Goal: Information Seeking & Learning: Find specific fact

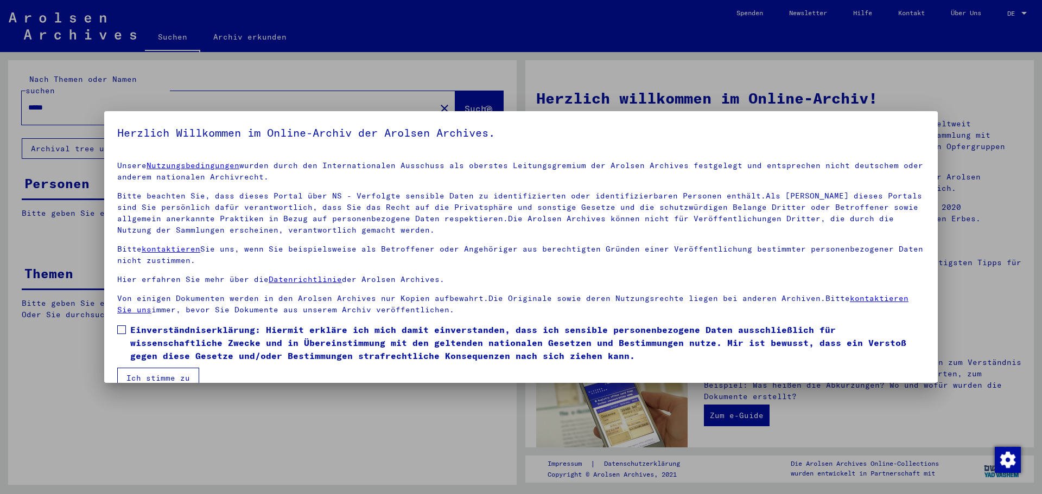
scroll to position [18, 0]
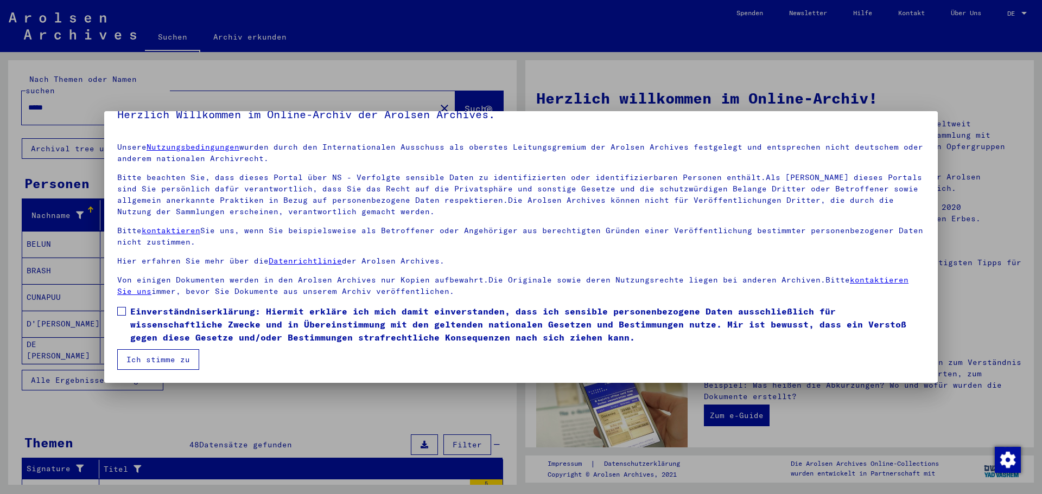
click at [182, 357] on button "Ich stimme zu" at bounding box center [158, 360] width 82 height 21
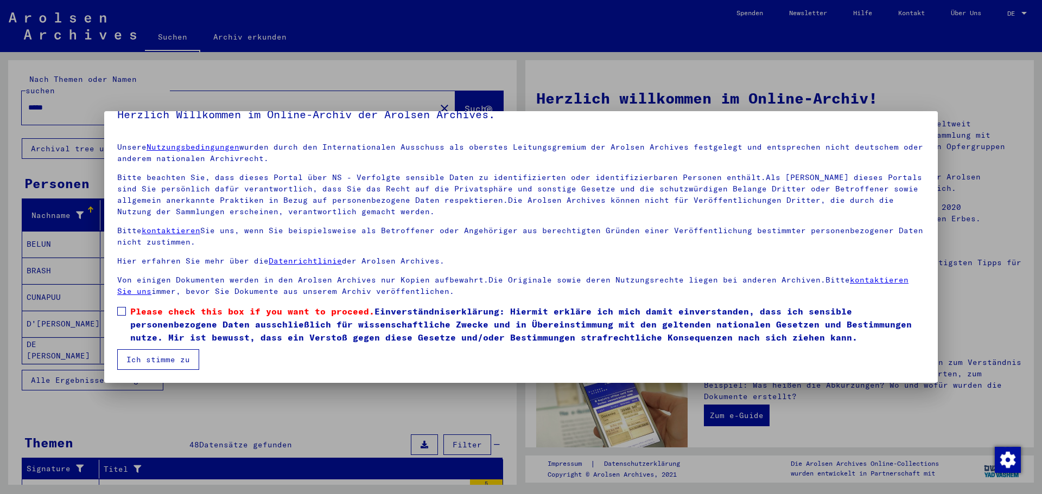
click at [124, 311] on span at bounding box center [121, 311] width 9 height 9
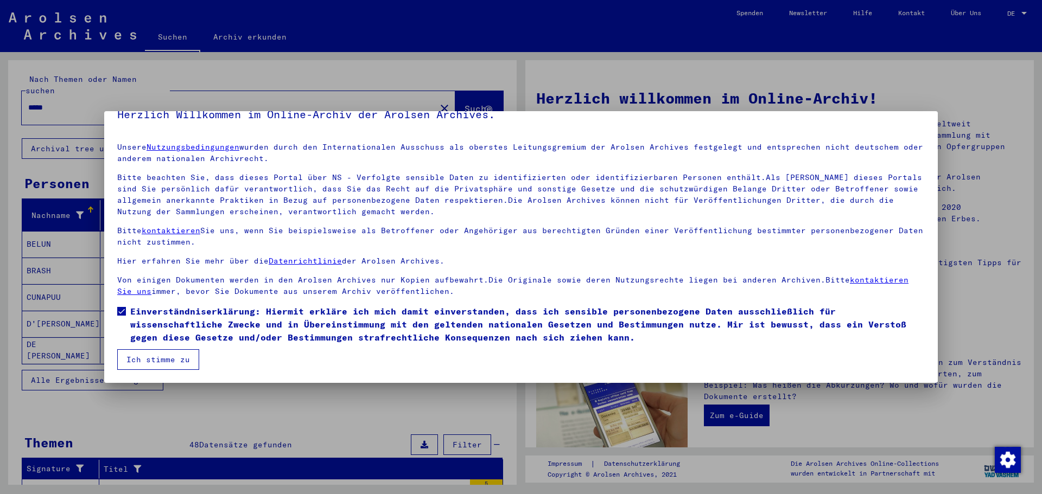
click at [163, 358] on button "Ich stimme zu" at bounding box center [158, 360] width 82 height 21
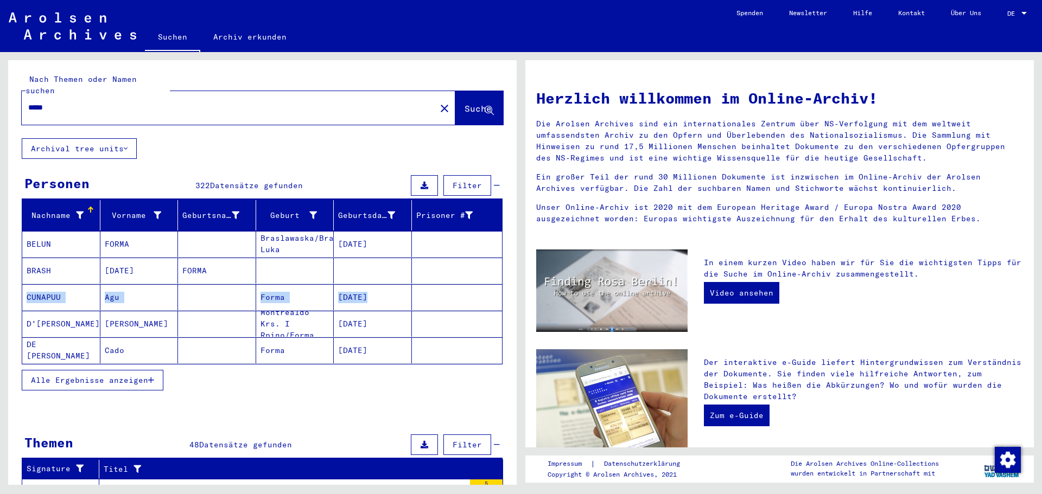
drag, startPoint x: 517, startPoint y: 268, endPoint x: 517, endPoint y: 277, distance: 9.2
click at [517, 277] on div "Nach Themen oder Namen suchen ***** close Suche Archival tree units Personen 32…" at bounding box center [260, 268] width 521 height 433
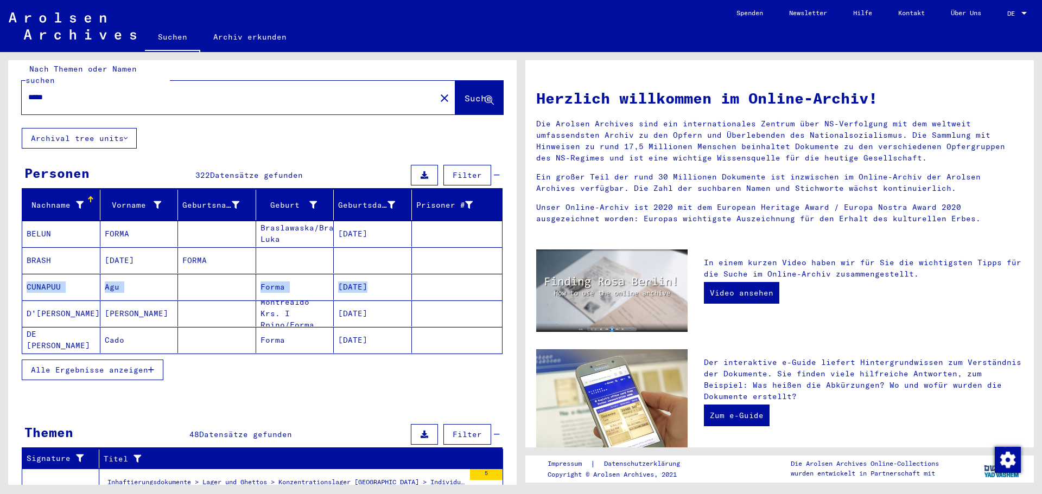
scroll to position [0, 0]
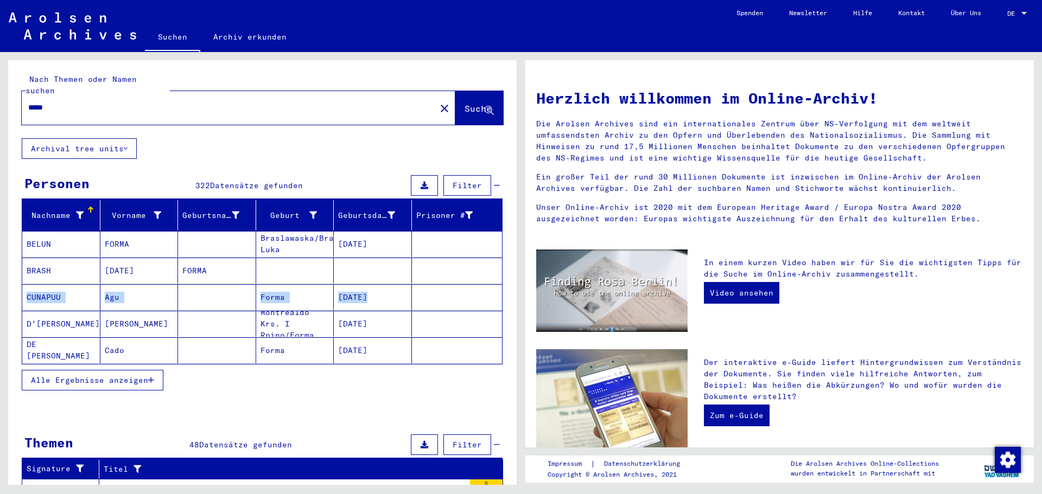
click at [1014, 12] on span "DE" at bounding box center [1013, 14] width 12 height 8
click at [1005, 20] on span "English" at bounding box center [996, 19] width 27 height 8
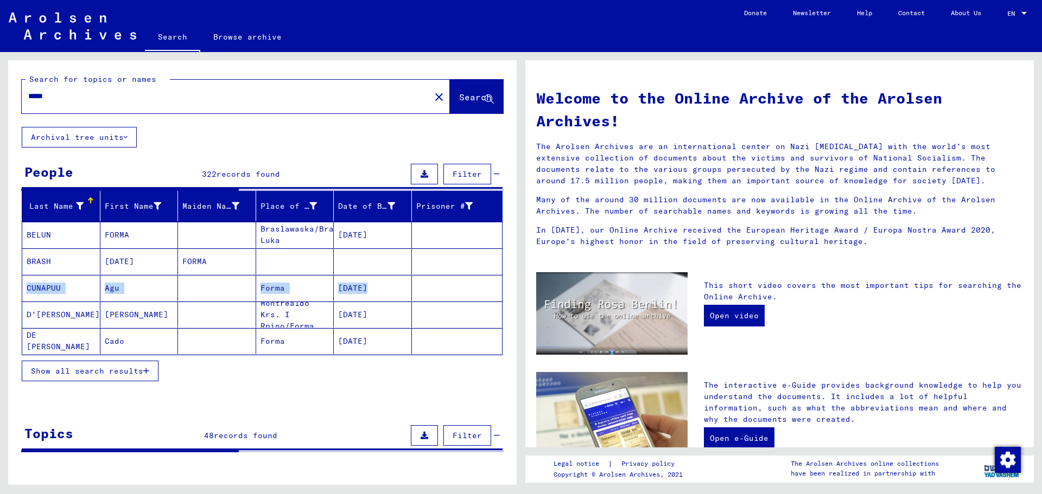
click at [60, 370] on span "Show all search results" at bounding box center [87, 371] width 112 height 10
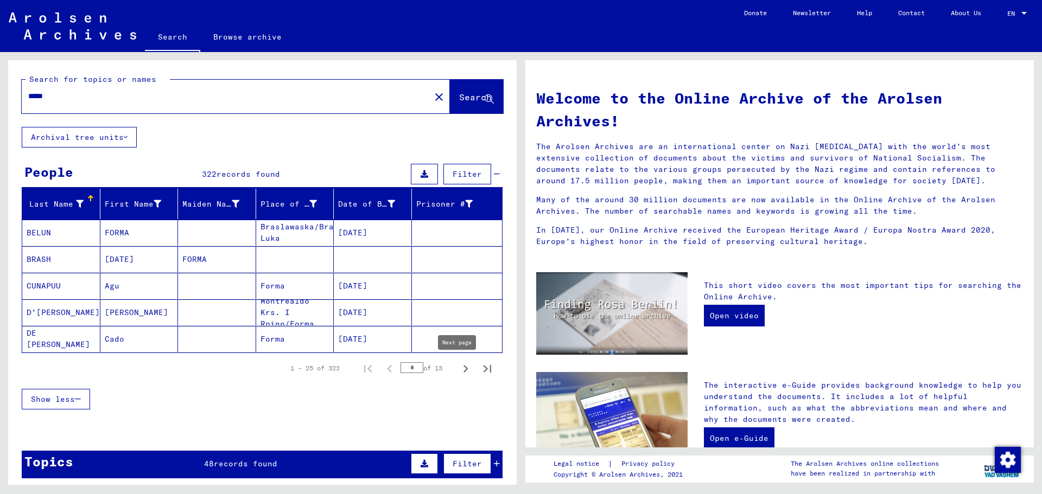
click at [459, 372] on icon "Next page" at bounding box center [465, 368] width 15 height 15
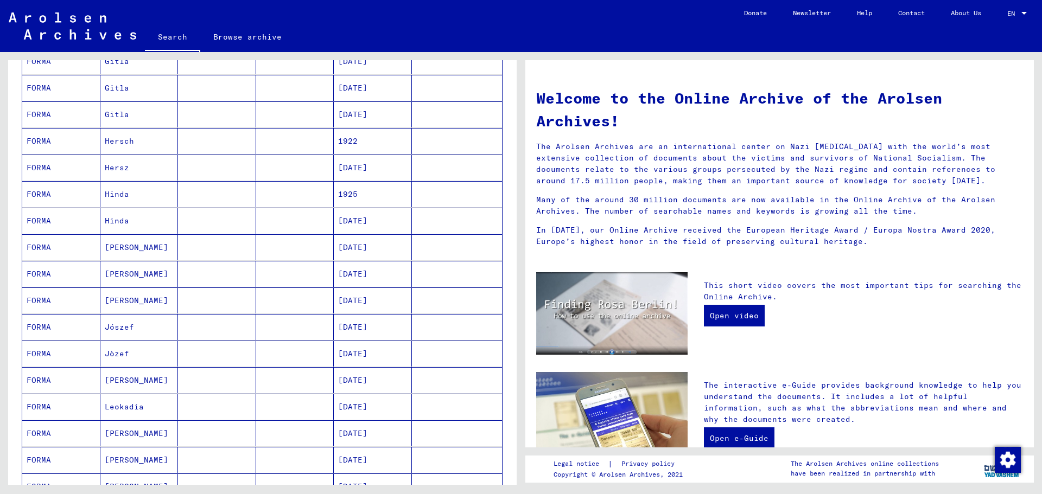
scroll to position [217, 0]
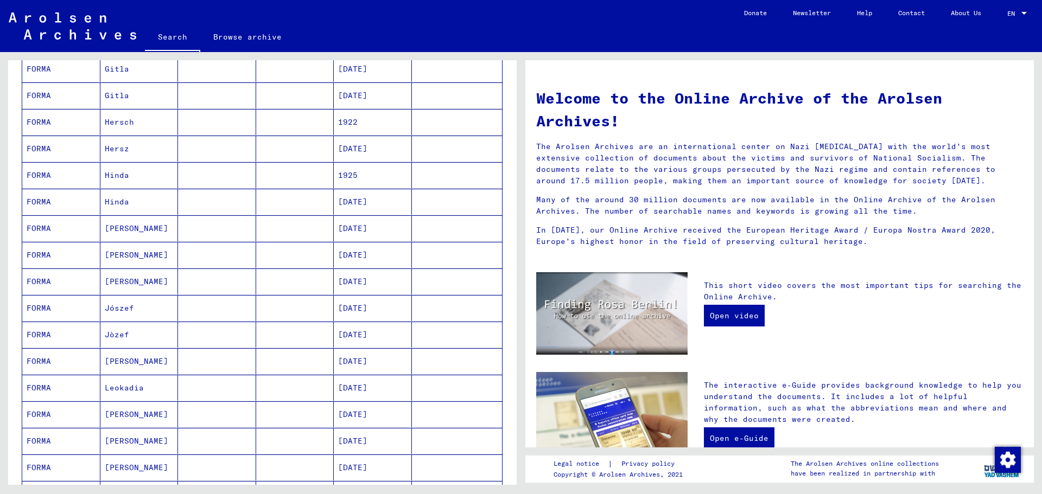
click at [54, 386] on mat-cell "FORMA" at bounding box center [61, 388] width 78 height 26
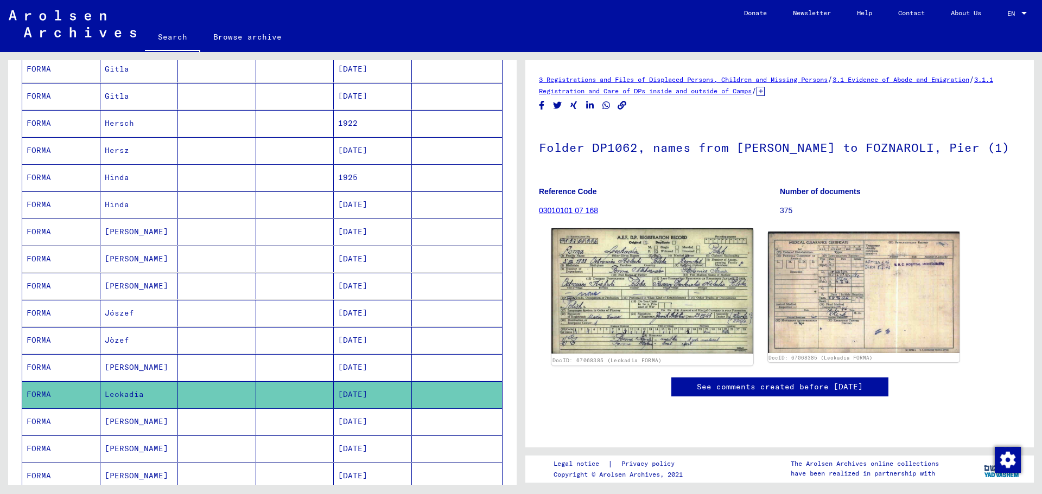
click at [636, 301] on img at bounding box center [651, 290] width 201 height 125
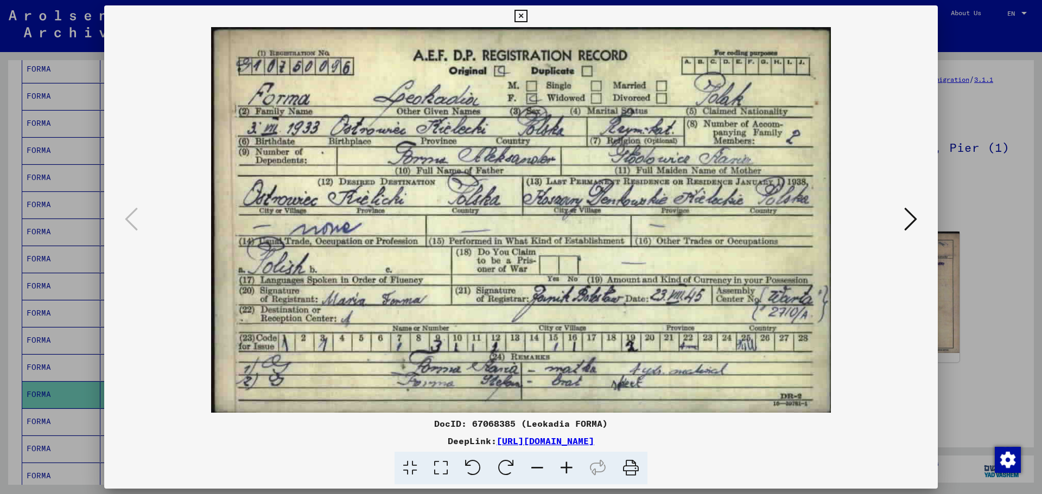
click at [974, 228] on div at bounding box center [521, 247] width 1042 height 494
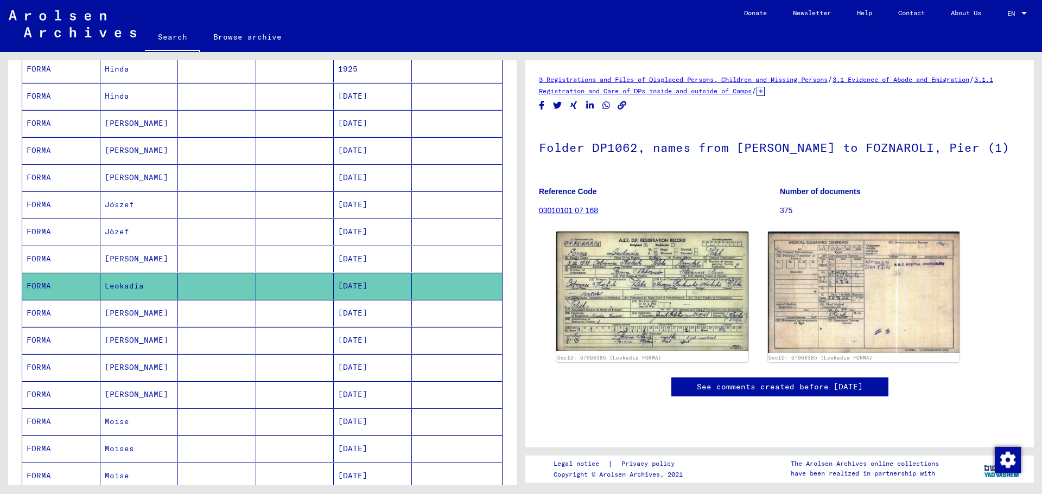
scroll to position [381, 0]
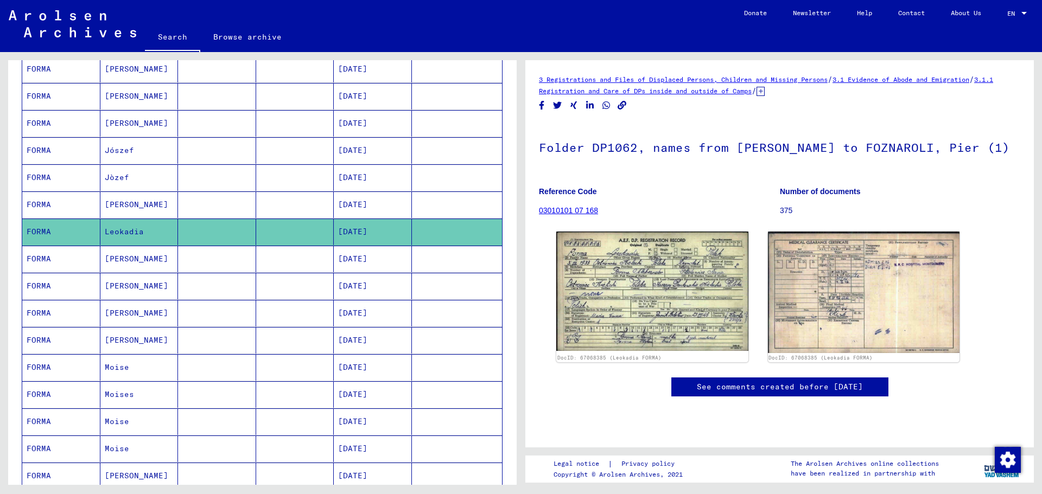
click at [126, 366] on mat-cell "Moise" at bounding box center [139, 367] width 78 height 27
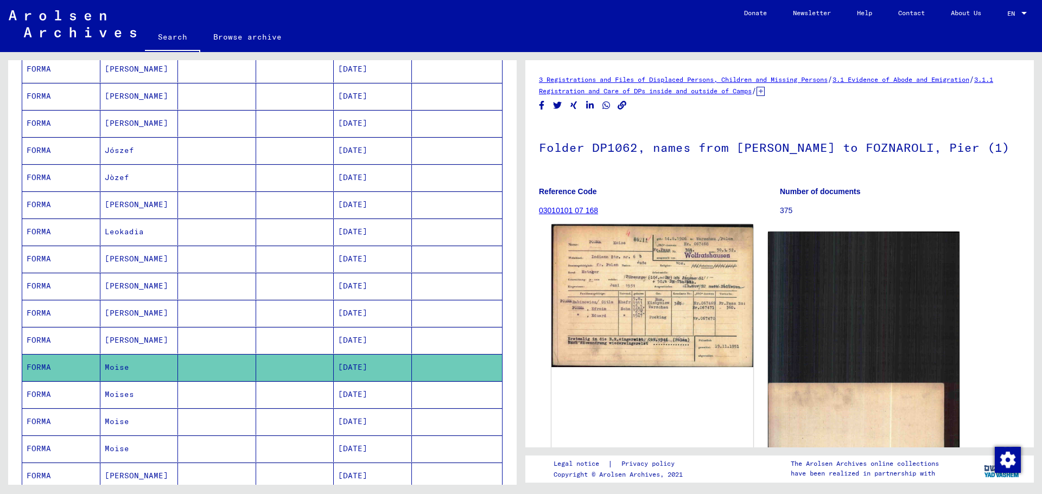
click at [648, 320] on img at bounding box center [651, 296] width 201 height 143
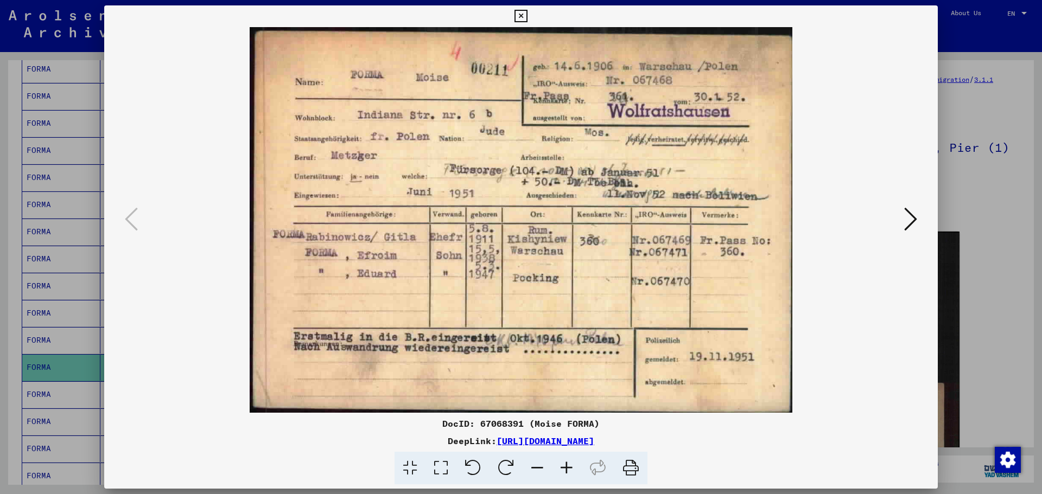
click at [1030, 357] on div at bounding box center [521, 247] width 1042 height 494
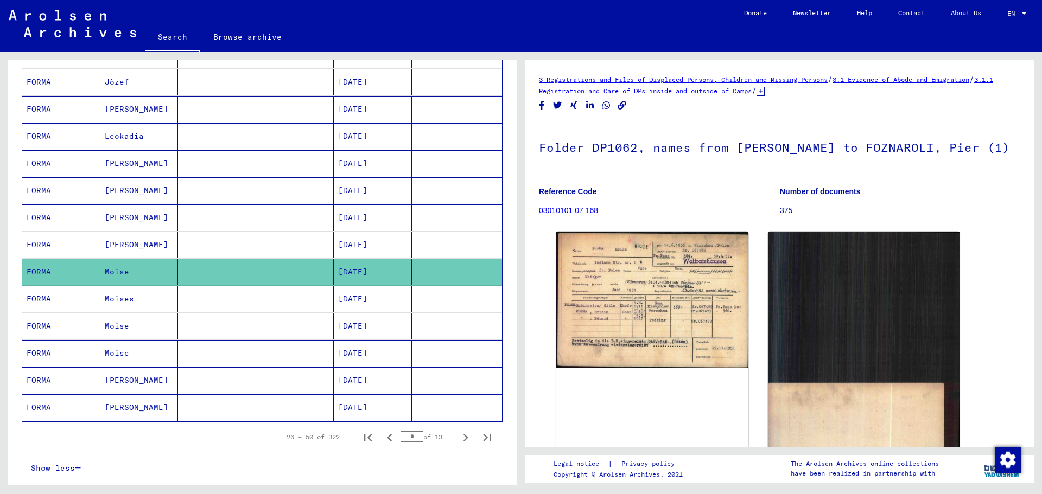
scroll to position [490, 0]
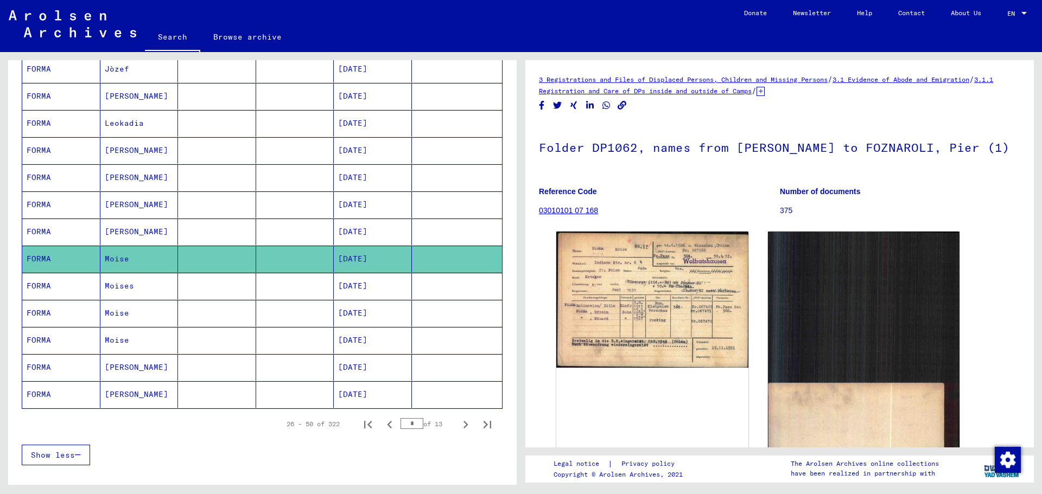
click at [78, 369] on mat-cell "FORMA" at bounding box center [61, 367] width 78 height 27
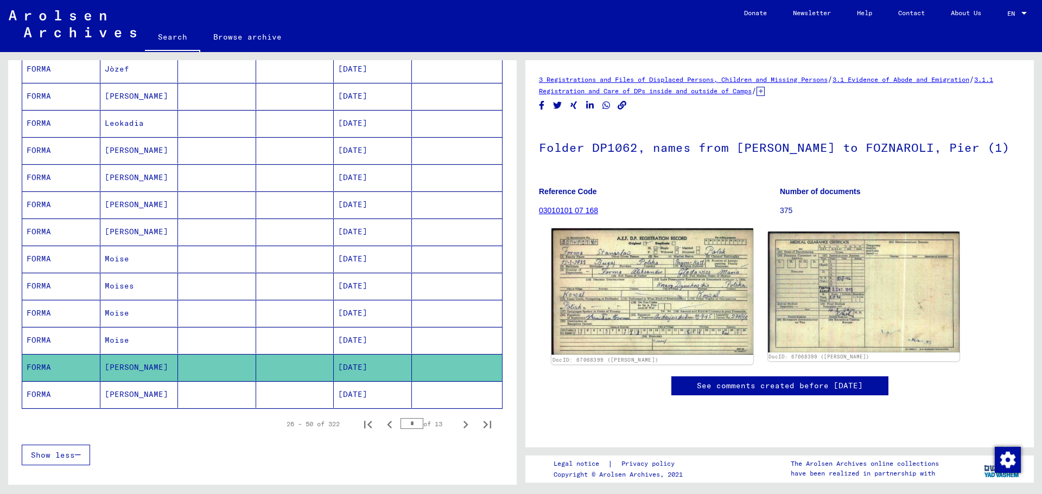
click at [670, 297] on img at bounding box center [651, 291] width 201 height 127
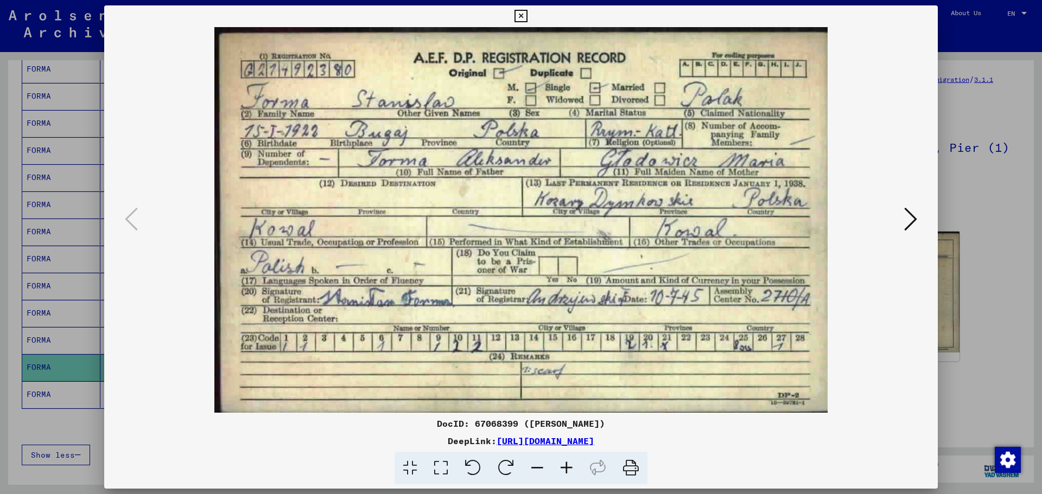
click at [988, 319] on div at bounding box center [521, 247] width 1042 height 494
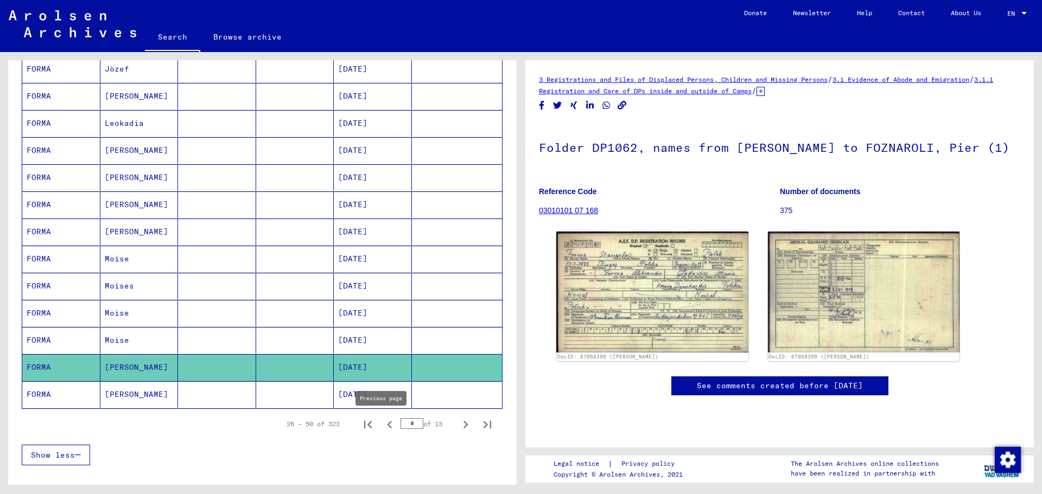
click at [382, 428] on icon "Previous page" at bounding box center [389, 424] width 15 height 15
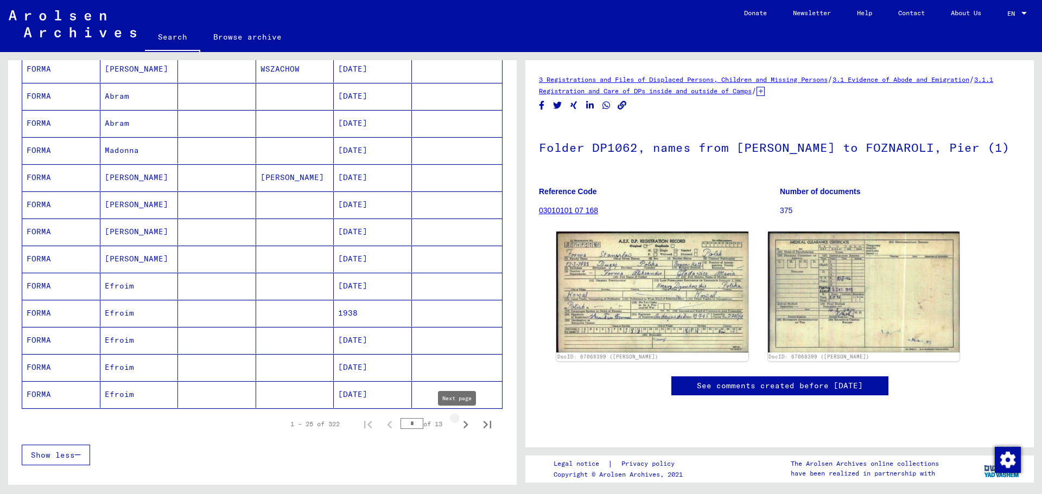
click at [458, 425] on icon "Next page" at bounding box center [465, 424] width 15 height 15
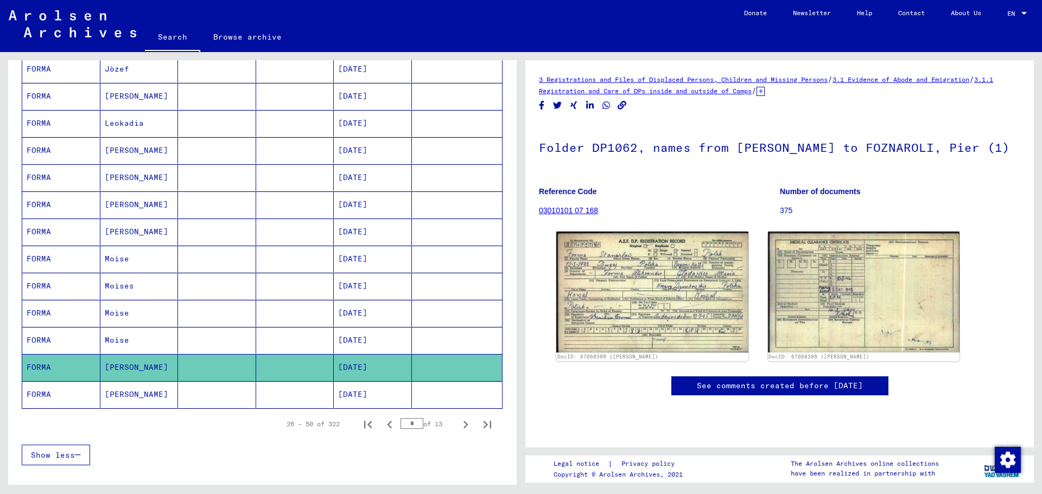
click at [458, 425] on icon "Next page" at bounding box center [465, 424] width 15 height 15
type input "*"
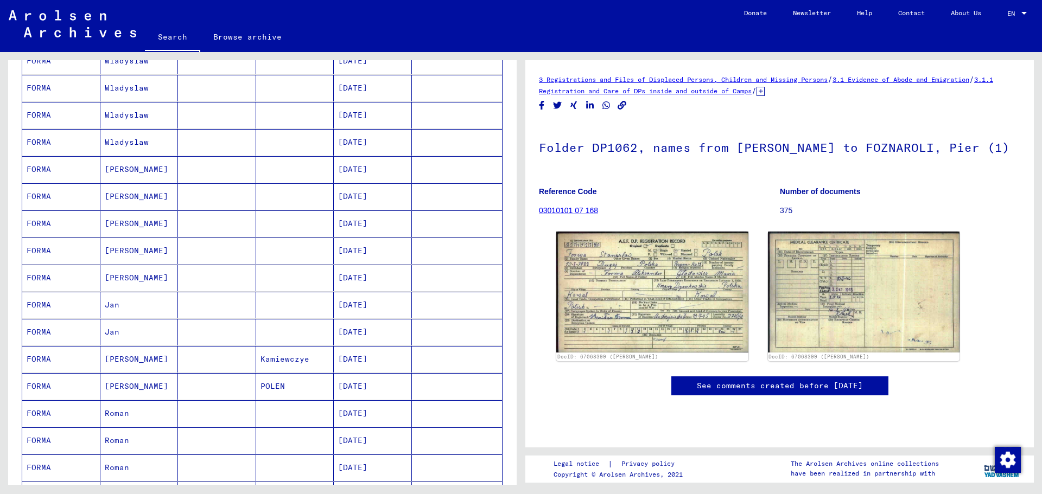
scroll to position [164, 0]
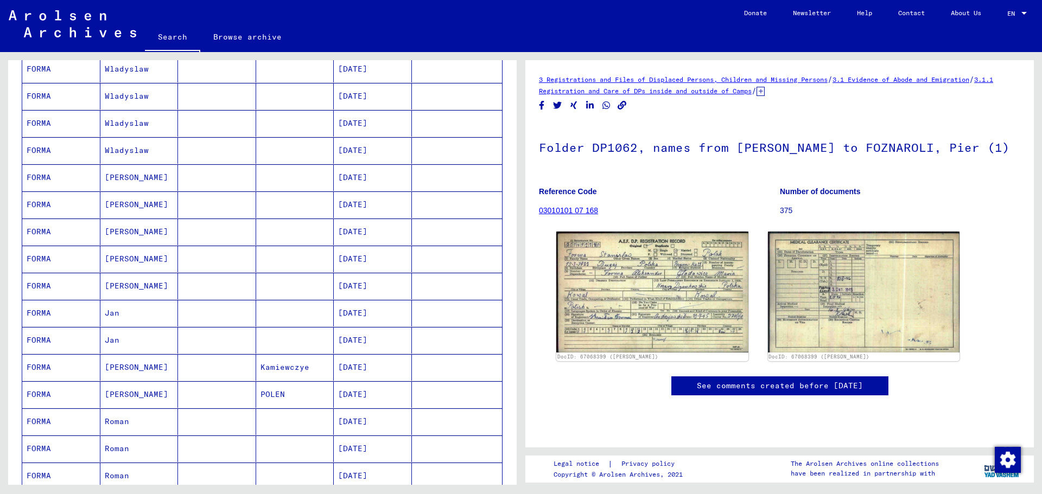
click at [72, 311] on mat-cell "FORMA" at bounding box center [61, 313] width 78 height 27
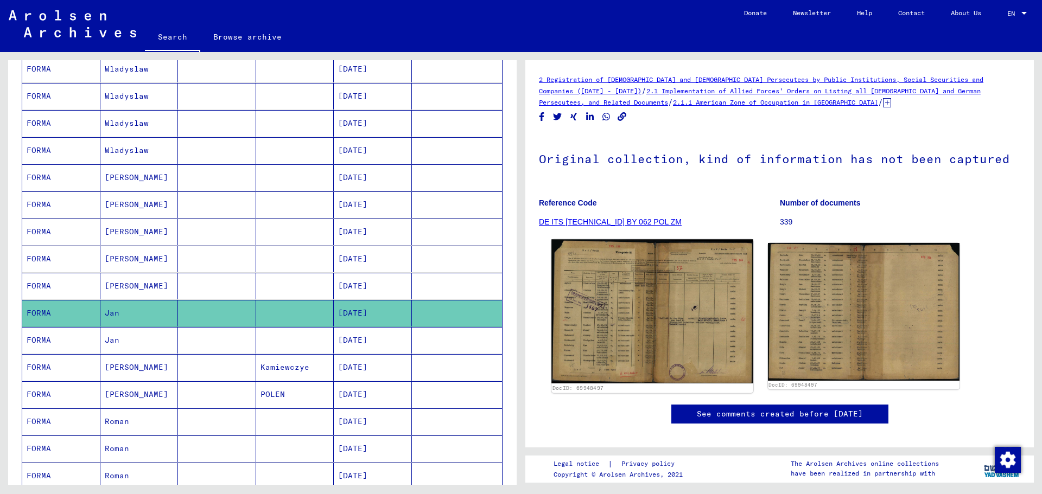
click at [621, 338] on img at bounding box center [651, 311] width 201 height 144
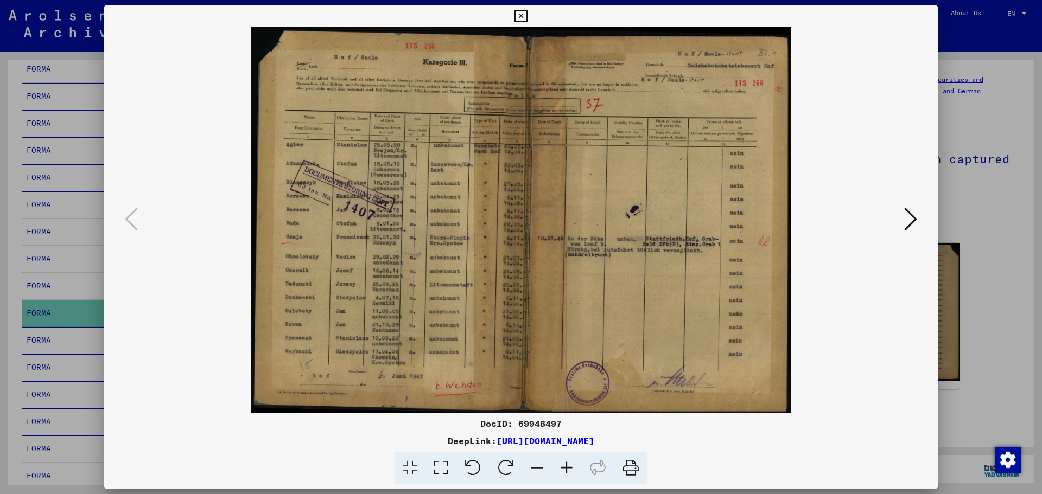
click at [566, 463] on icon at bounding box center [566, 468] width 29 height 33
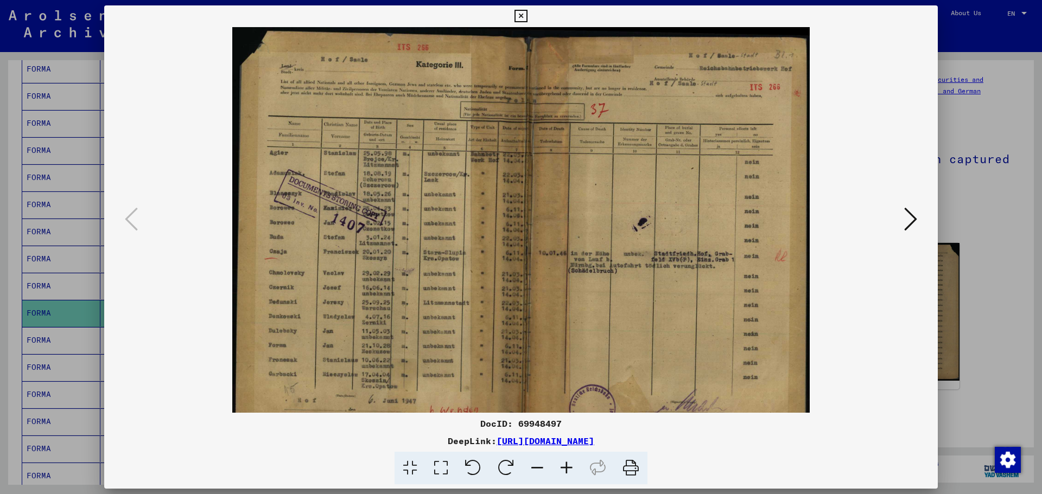
click at [566, 463] on icon at bounding box center [566, 468] width 29 height 33
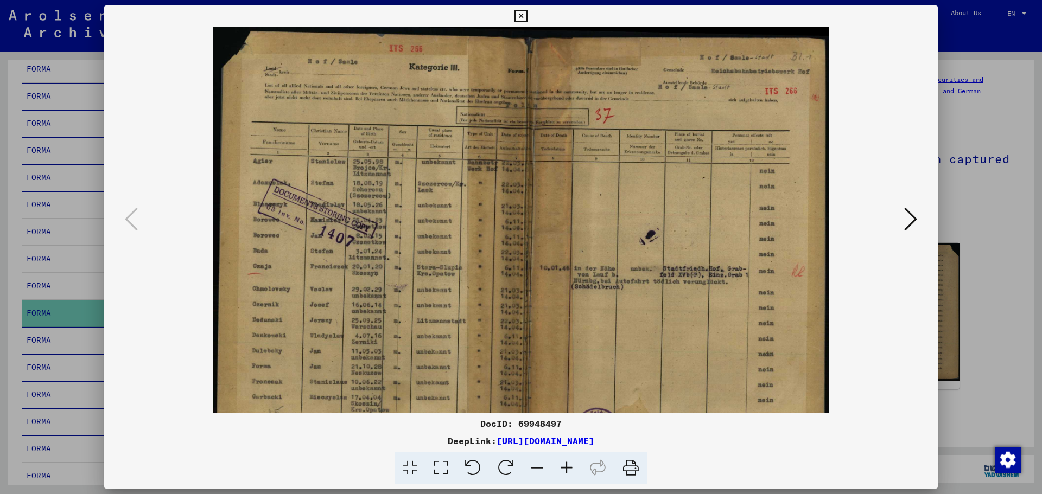
click at [566, 463] on icon at bounding box center [566, 468] width 29 height 33
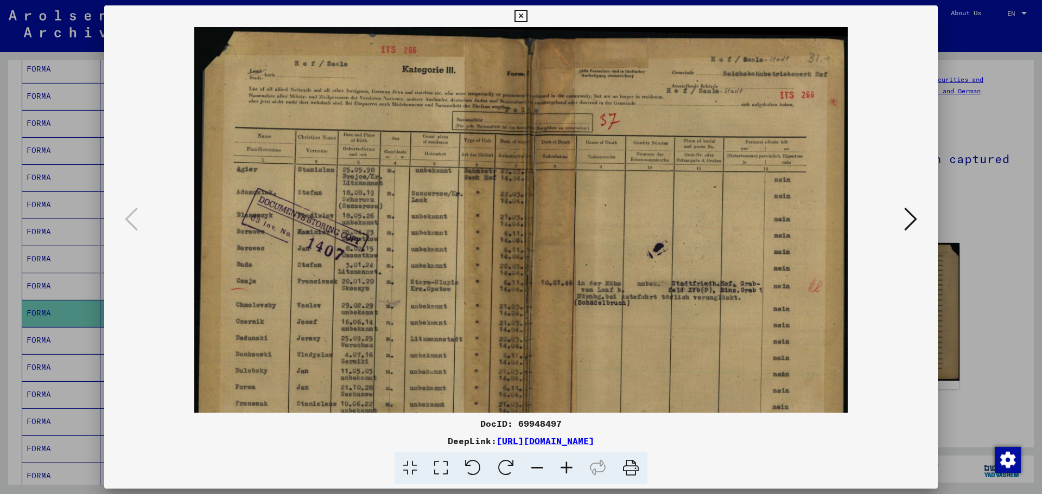
click at [566, 463] on icon at bounding box center [566, 468] width 29 height 33
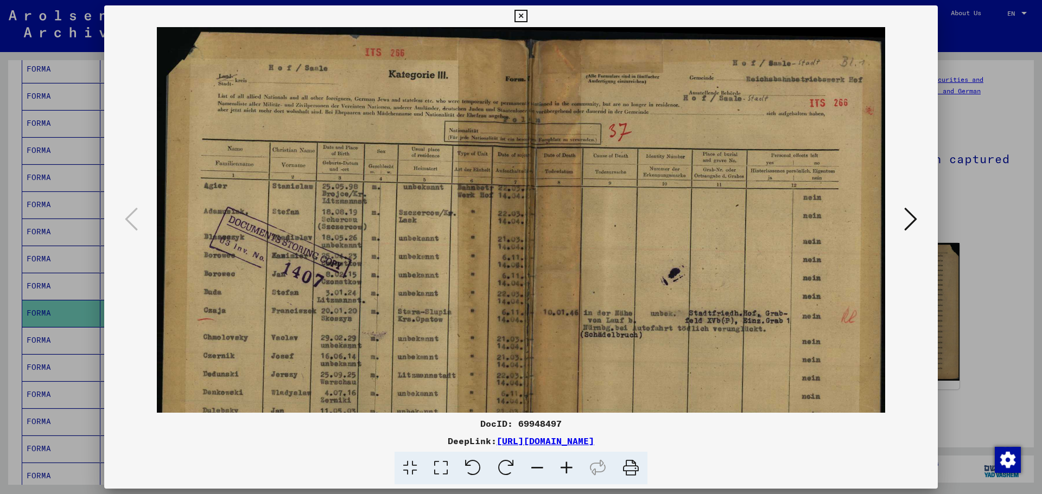
click at [566, 463] on icon at bounding box center [566, 468] width 29 height 33
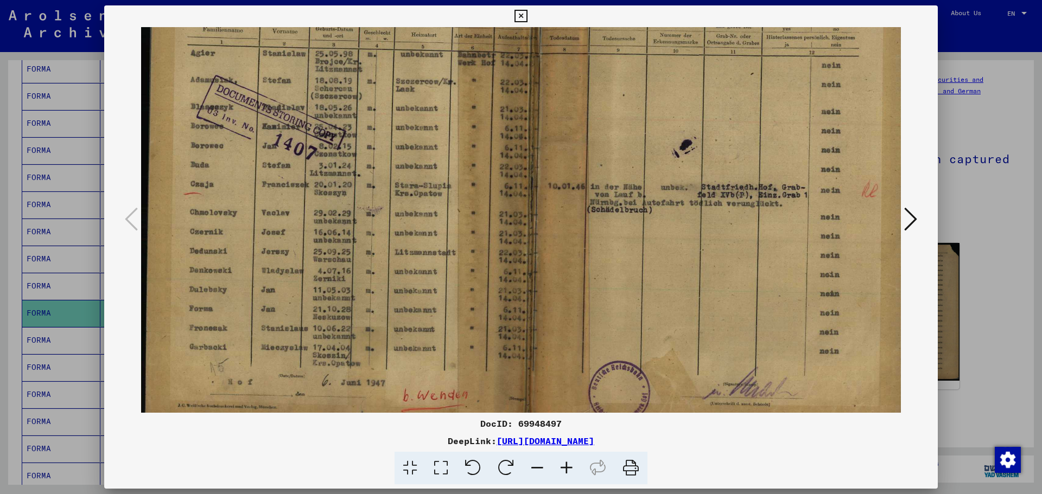
scroll to position [163, 0]
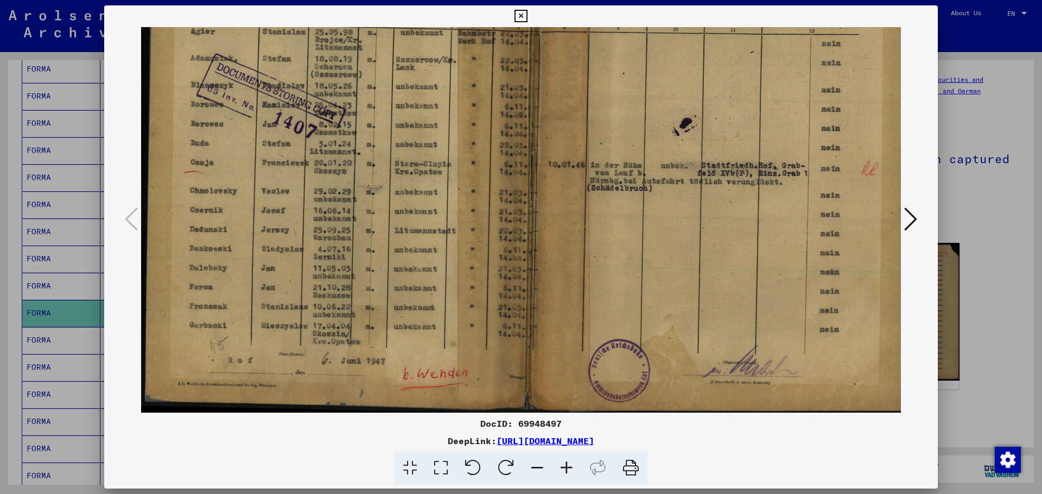
drag, startPoint x: 599, startPoint y: 256, endPoint x: 706, endPoint y: -13, distance: 289.1
click at [706, 0] on html "Search Browse archive Donate Newsletter Help Contact About Us Search Browse arc…" at bounding box center [521, 247] width 1042 height 494
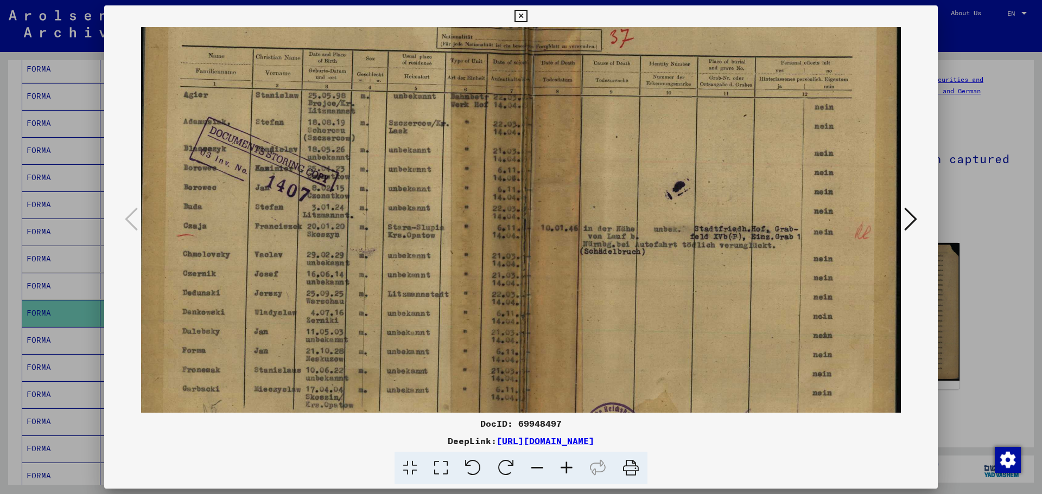
drag, startPoint x: 421, startPoint y: 301, endPoint x: 408, endPoint y: 365, distance: 64.8
click at [408, 365] on img at bounding box center [517, 202] width 767 height 549
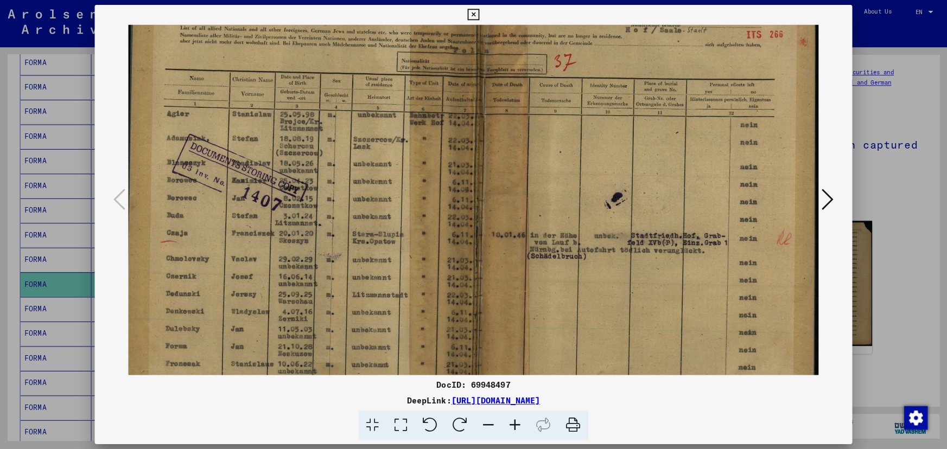
scroll to position [0, 7]
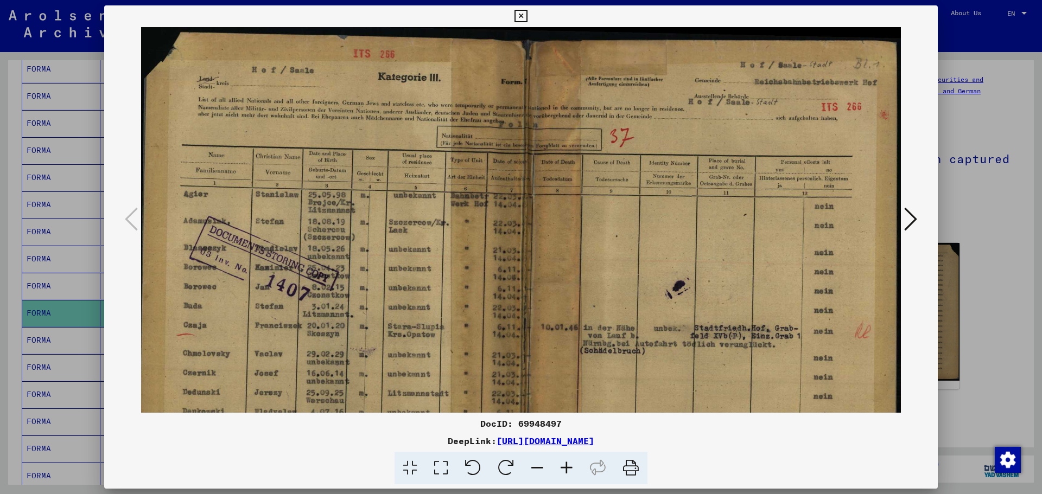
drag, startPoint x: 417, startPoint y: 160, endPoint x: 414, endPoint y: 308, distance: 148.2
click at [414, 308] on img at bounding box center [517, 301] width 767 height 549
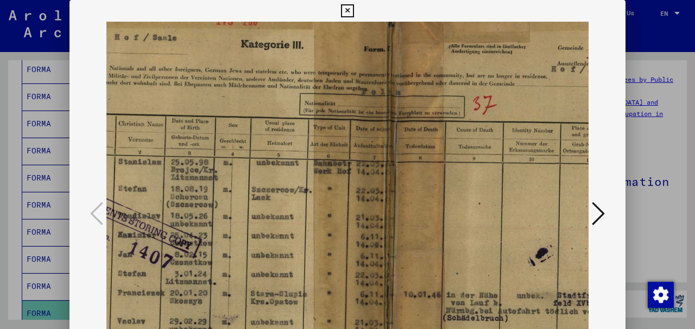
scroll to position [28, 110]
drag, startPoint x: 334, startPoint y: 117, endPoint x: 233, endPoint y: 92, distance: 103.5
click at [233, 92] on img at bounding box center [380, 267] width 767 height 549
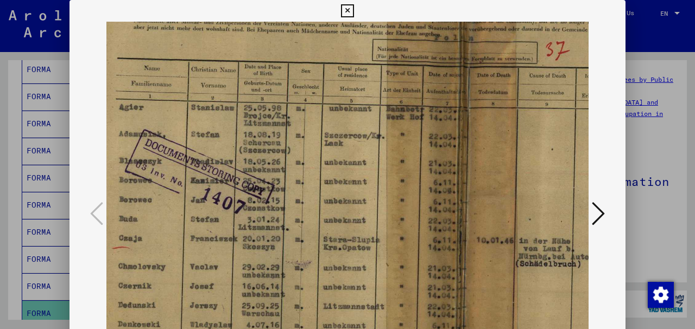
scroll to position [89, 21]
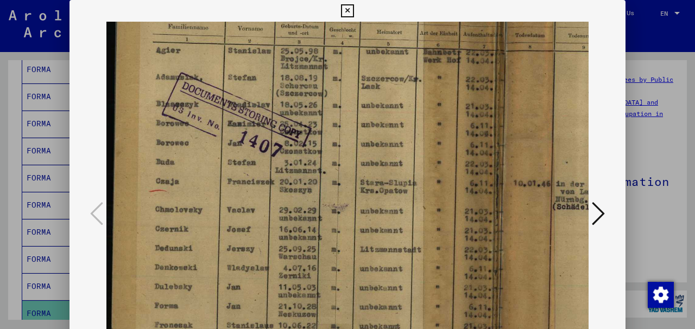
drag, startPoint x: 258, startPoint y: 240, endPoint x: 420, endPoint y: 131, distance: 194.8
click at [420, 132] on img at bounding box center [489, 157] width 767 height 549
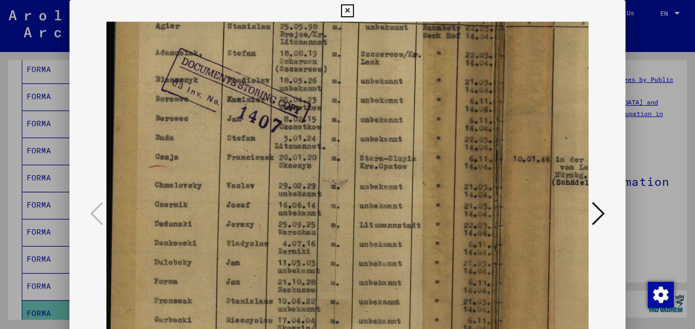
drag, startPoint x: 325, startPoint y: 247, endPoint x: 324, endPoint y: 200, distance: 47.2
click at [324, 200] on img at bounding box center [489, 133] width 767 height 549
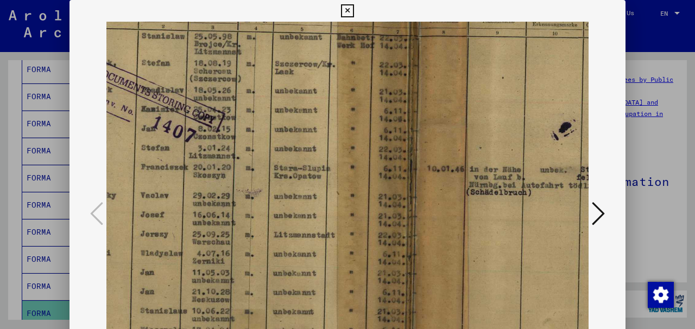
scroll to position [153, 104]
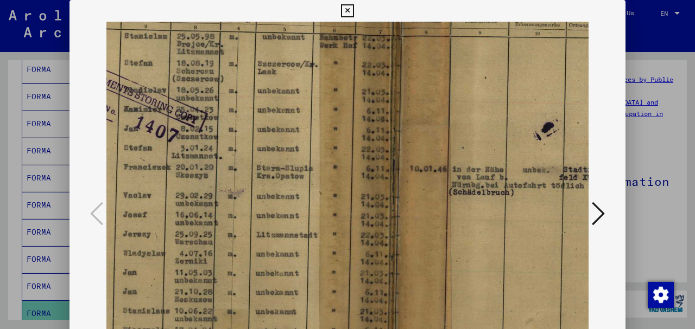
drag, startPoint x: 358, startPoint y: 278, endPoint x: 261, endPoint y: 290, distance: 97.3
click at [261, 290] on img at bounding box center [386, 143] width 767 height 549
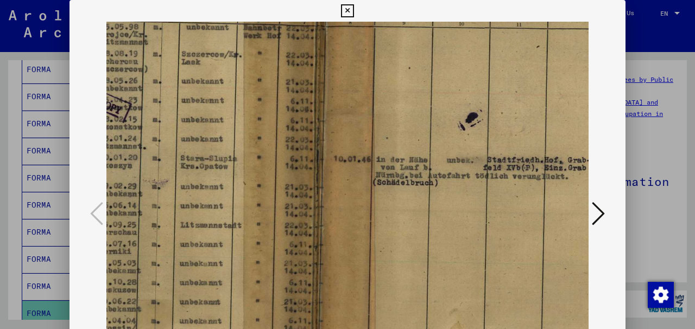
scroll to position [163, 180]
drag, startPoint x: 328, startPoint y: 204, endPoint x: 257, endPoint y: 190, distance: 72.9
click at [257, 190] on img at bounding box center [309, 133] width 767 height 549
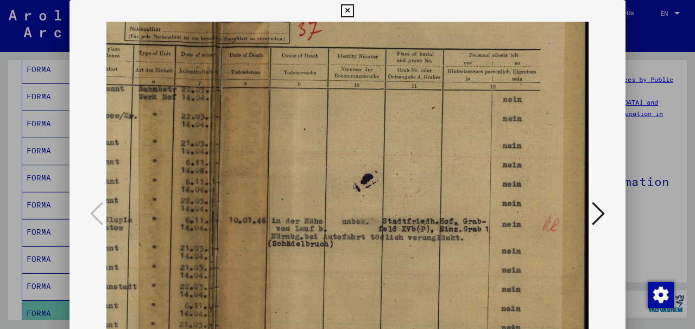
scroll to position [101, 284]
drag, startPoint x: 372, startPoint y: 180, endPoint x: 249, endPoint y: 247, distance: 140.9
click at [249, 247] on img at bounding box center [205, 195] width 767 height 549
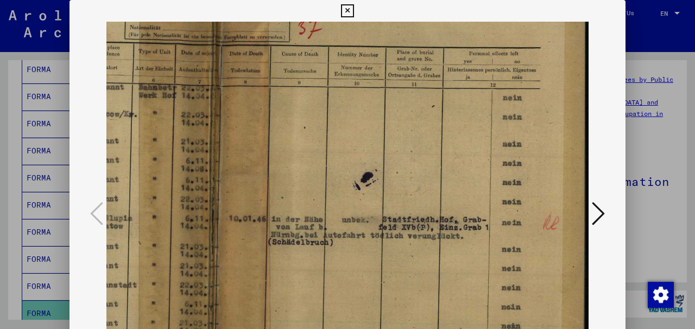
scroll to position [105, 284]
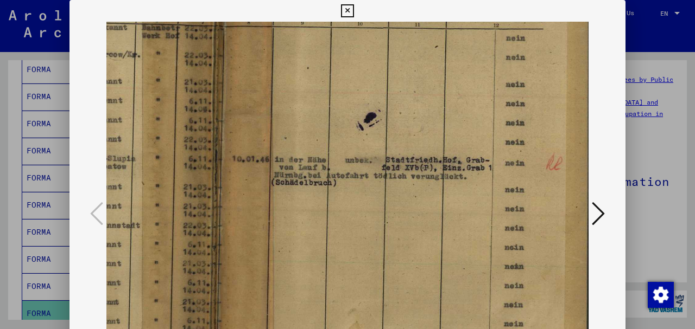
drag, startPoint x: 401, startPoint y: 266, endPoint x: 402, endPoint y: 160, distance: 106.9
click at [402, 160] on img at bounding box center [208, 133] width 767 height 549
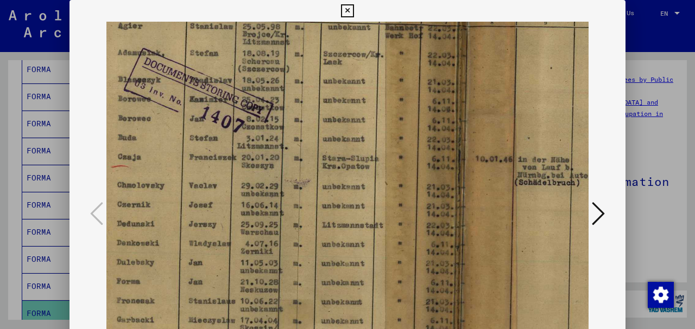
drag, startPoint x: 323, startPoint y: 237, endPoint x: 568, endPoint y: 90, distance: 284.8
click at [568, 90] on img at bounding box center [451, 133] width 767 height 549
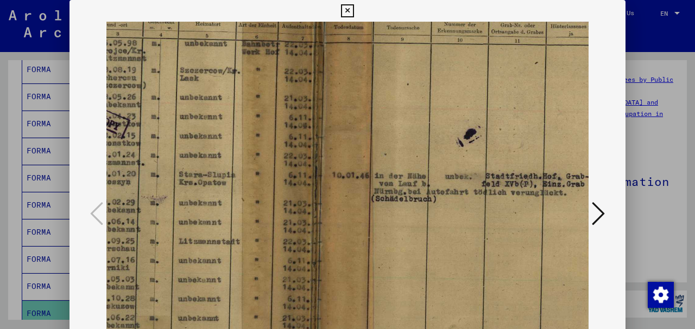
drag, startPoint x: 351, startPoint y: 207, endPoint x: 210, endPoint y: 178, distance: 143.6
click at [210, 178] on img at bounding box center [308, 149] width 767 height 549
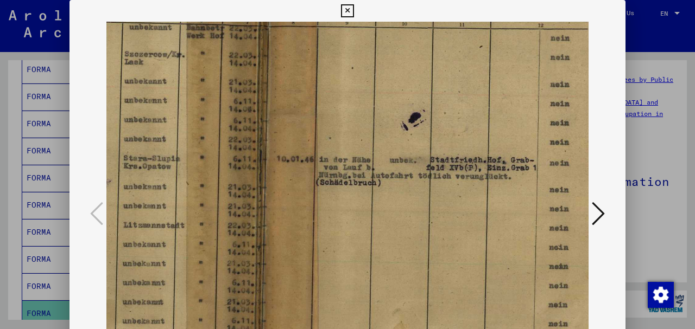
scroll to position [163, 284]
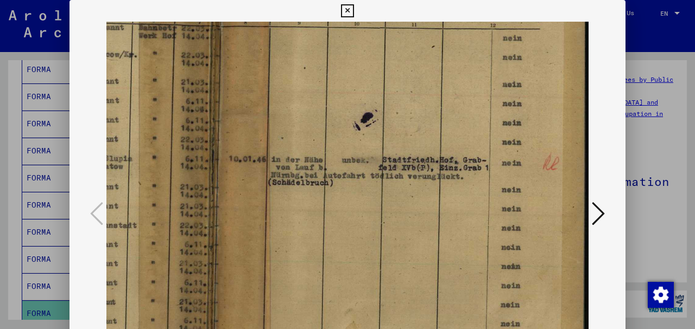
drag, startPoint x: 412, startPoint y: 232, endPoint x: 245, endPoint y: 177, distance: 176.1
click at [245, 177] on img at bounding box center [205, 133] width 767 height 549
drag, startPoint x: 360, startPoint y: 258, endPoint x: 345, endPoint y: 83, distance: 176.0
click at [345, 83] on img at bounding box center [206, 133] width 767 height 549
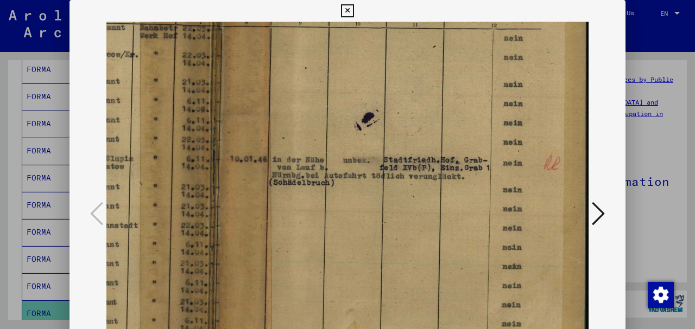
click at [346, 16] on icon at bounding box center [347, 10] width 12 height 13
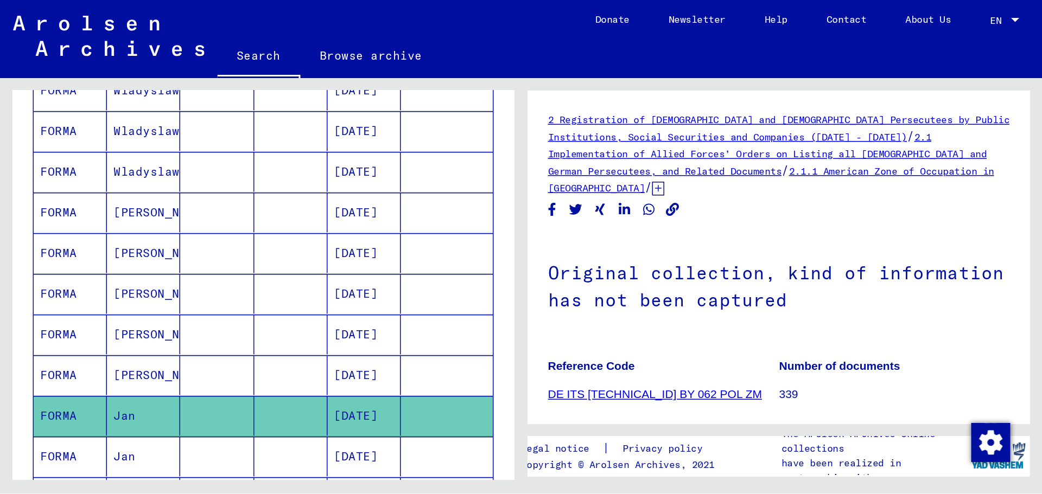
scroll to position [200, 0]
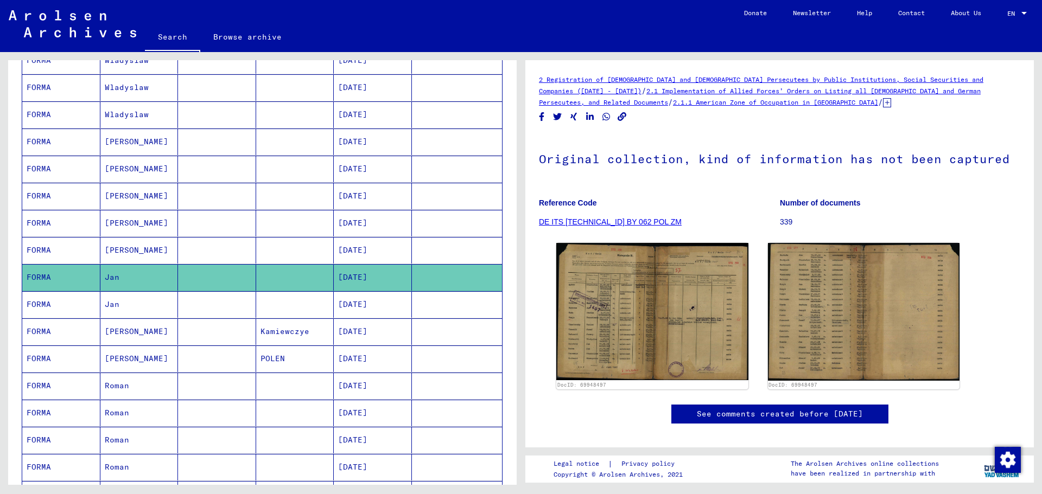
click at [251, 307] on mat-cell at bounding box center [217, 304] width 78 height 27
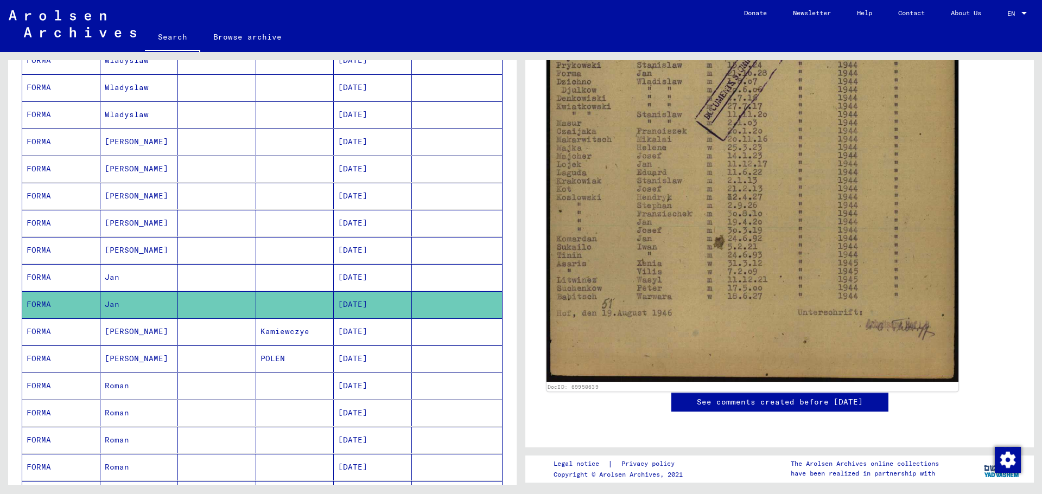
scroll to position [434, 0]
click at [766, 288] on img at bounding box center [753, 91] width 412 height 582
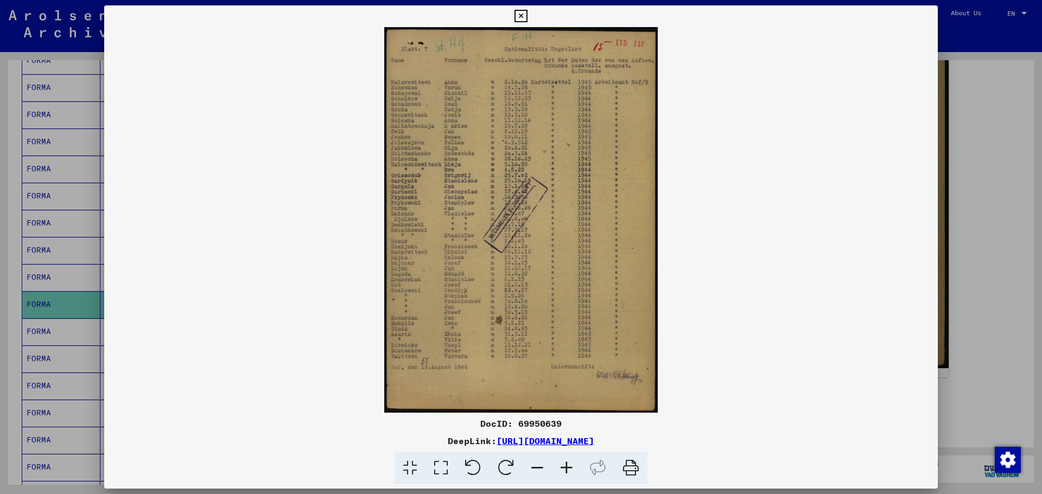
click at [566, 468] on icon at bounding box center [566, 468] width 29 height 33
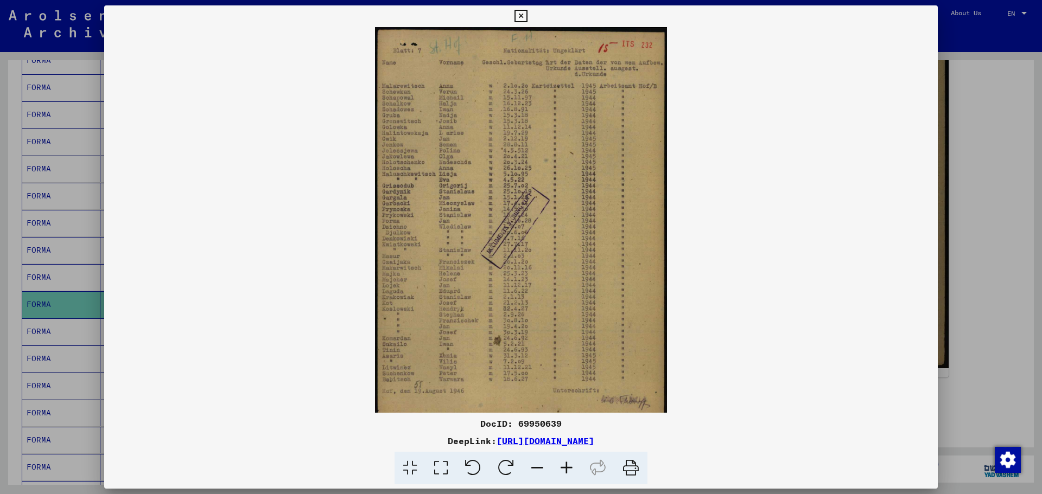
click at [566, 465] on icon at bounding box center [566, 468] width 29 height 33
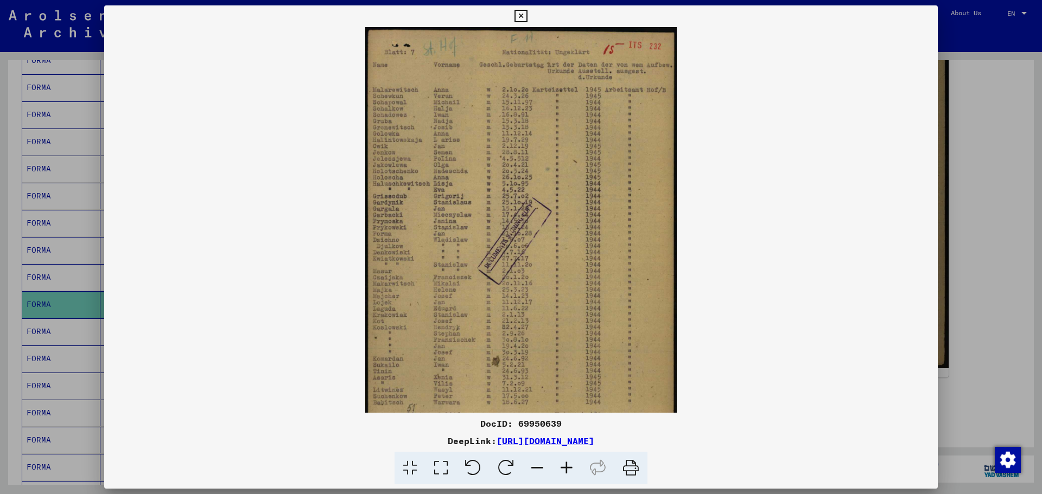
click at [566, 465] on icon at bounding box center [566, 468] width 29 height 33
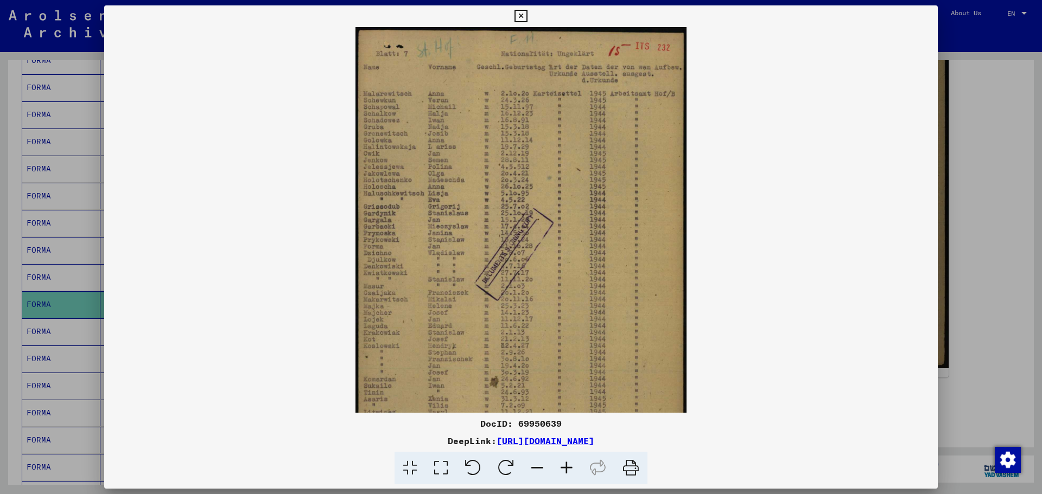
click at [566, 465] on icon at bounding box center [566, 468] width 29 height 33
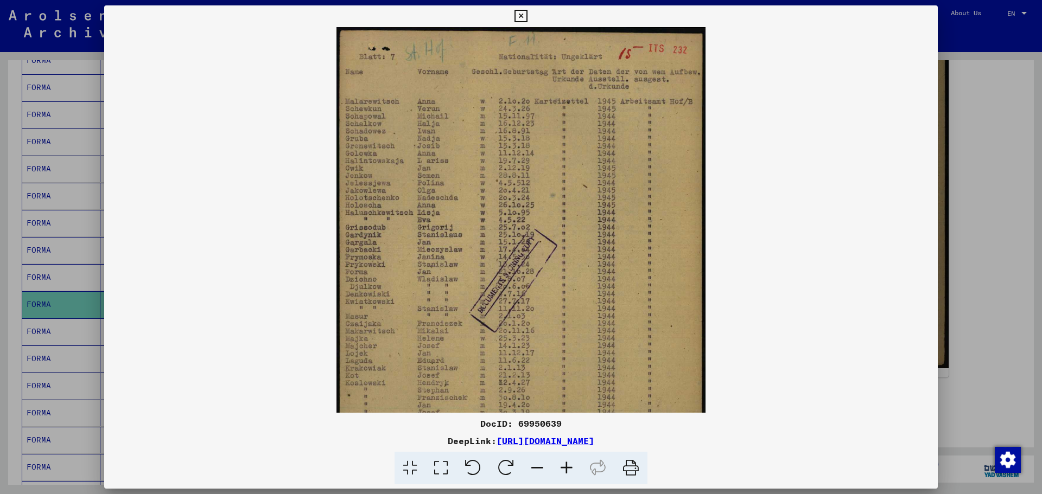
click at [566, 465] on icon at bounding box center [566, 468] width 29 height 33
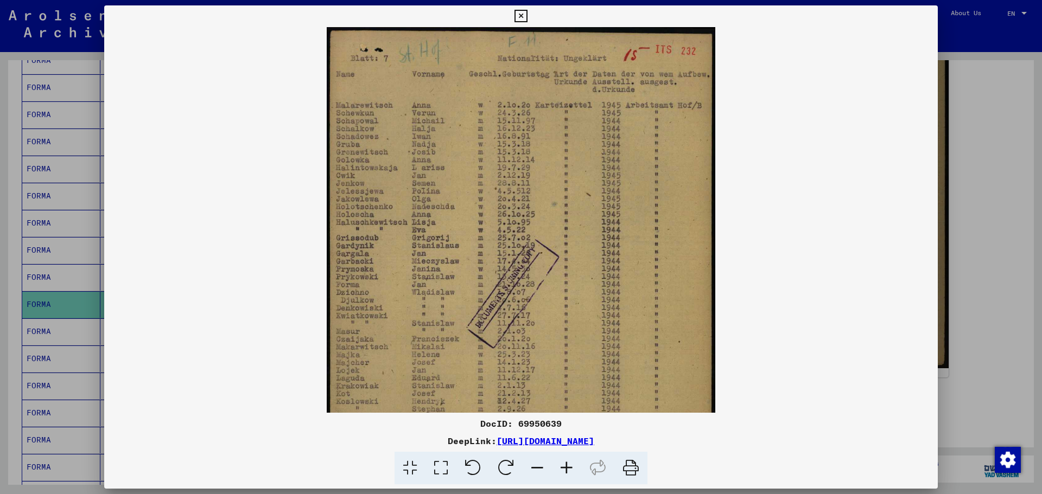
click at [566, 465] on icon at bounding box center [566, 468] width 29 height 33
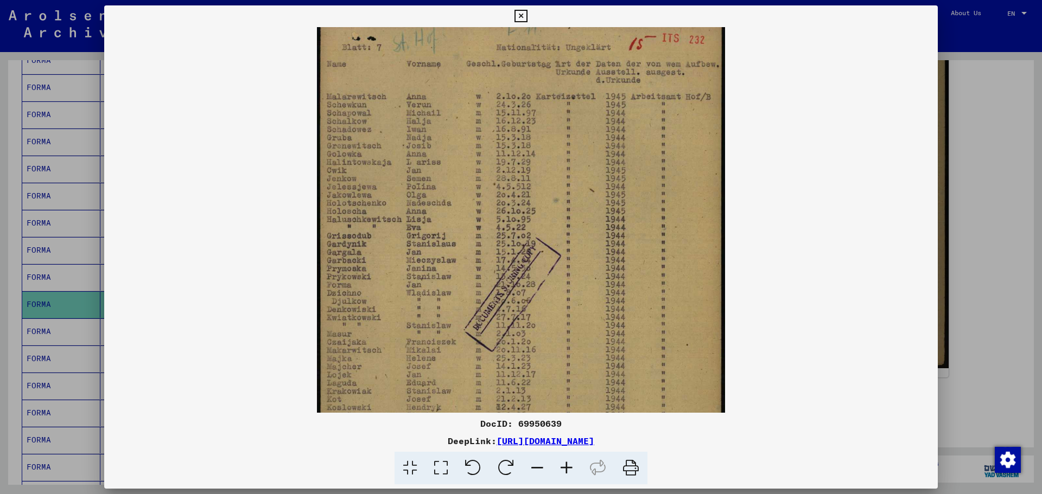
scroll to position [16, 0]
drag, startPoint x: 455, startPoint y: 280, endPoint x: 456, endPoint y: 264, distance: 16.3
click at [456, 264] on img at bounding box center [521, 299] width 408 height 576
drag, startPoint x: 598, startPoint y: 283, endPoint x: 562, endPoint y: 283, distance: 35.8
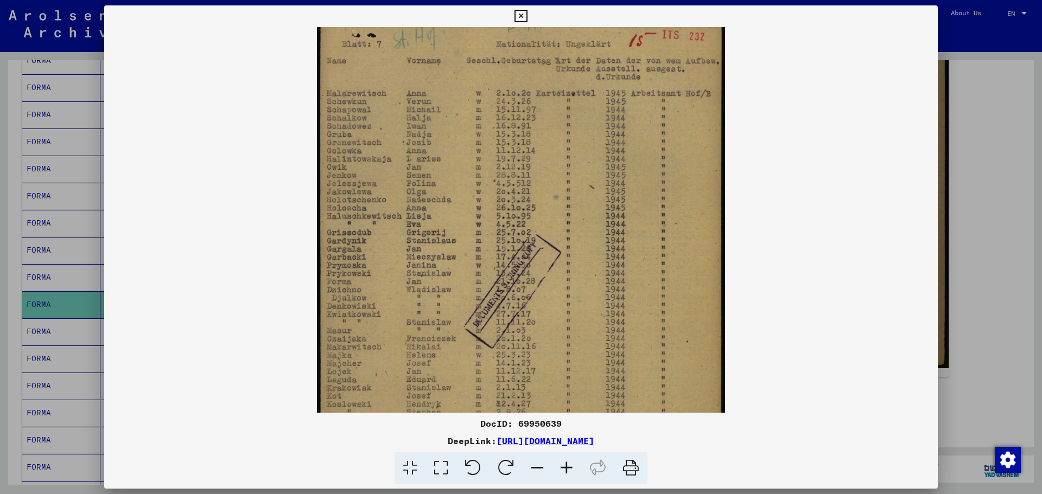
click at [562, 283] on img at bounding box center [521, 299] width 408 height 576
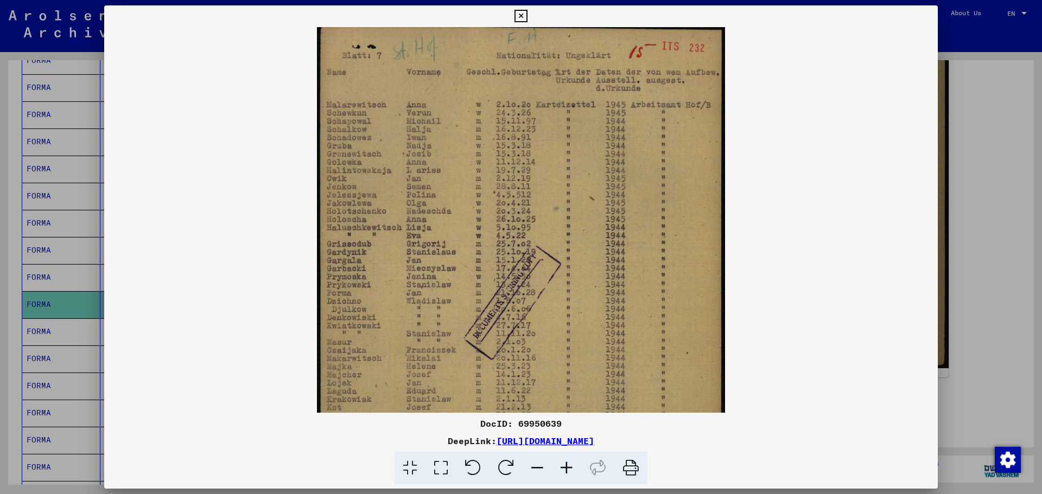
scroll to position [0, 0]
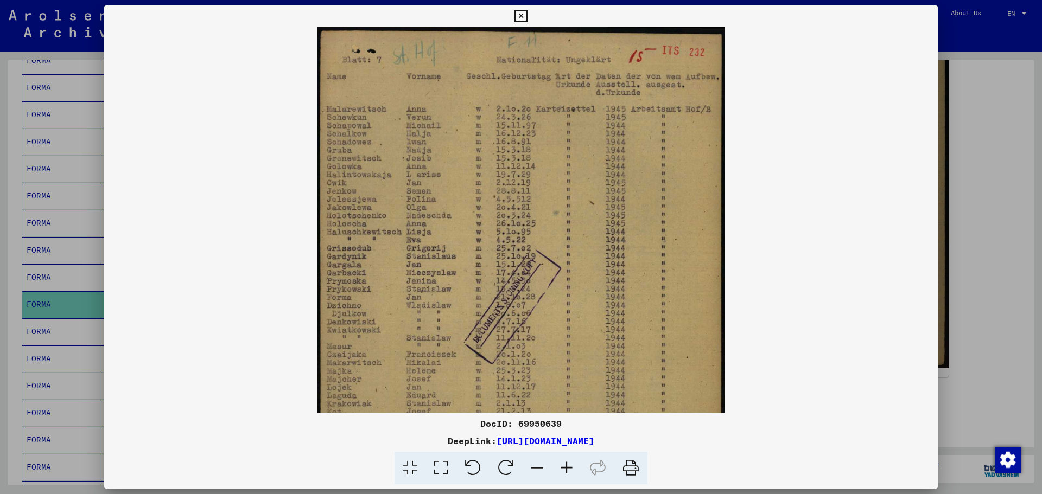
drag, startPoint x: 620, startPoint y: 269, endPoint x: 544, endPoint y: 313, distance: 87.6
click at [544, 313] on img at bounding box center [521, 315] width 408 height 576
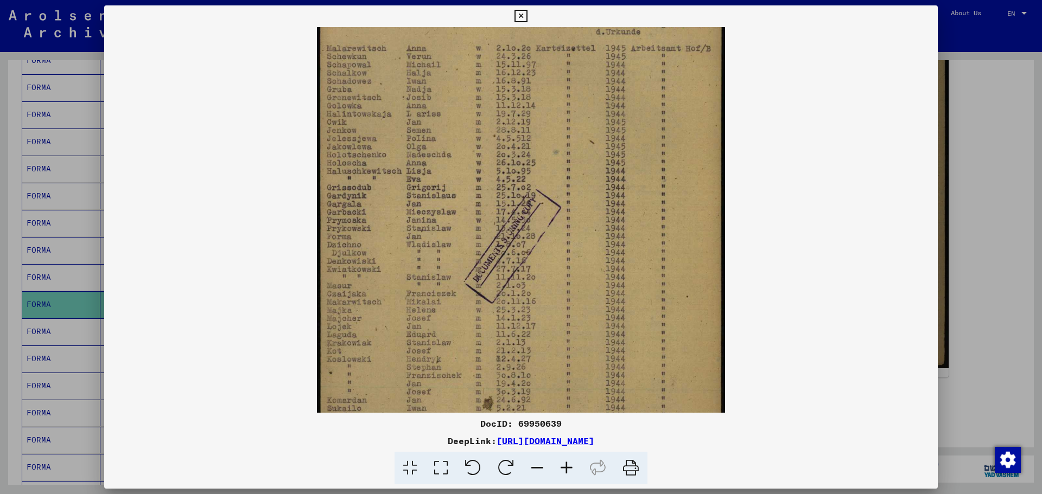
scroll to position [62, 0]
drag, startPoint x: 544, startPoint y: 313, endPoint x: 562, endPoint y: 251, distance: 64.4
click at [562, 251] on img at bounding box center [521, 253] width 408 height 576
click at [519, 14] on icon at bounding box center [520, 16] width 12 height 13
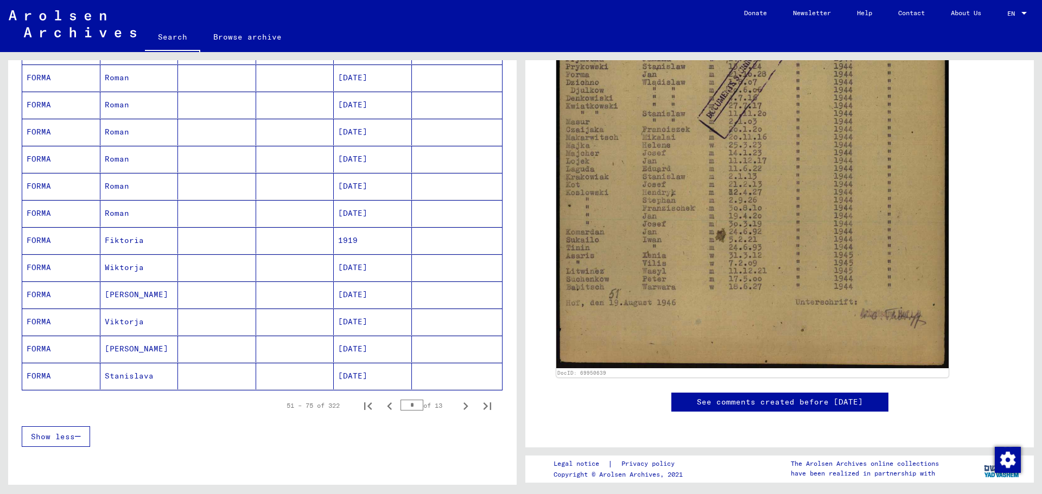
scroll to position [525, 0]
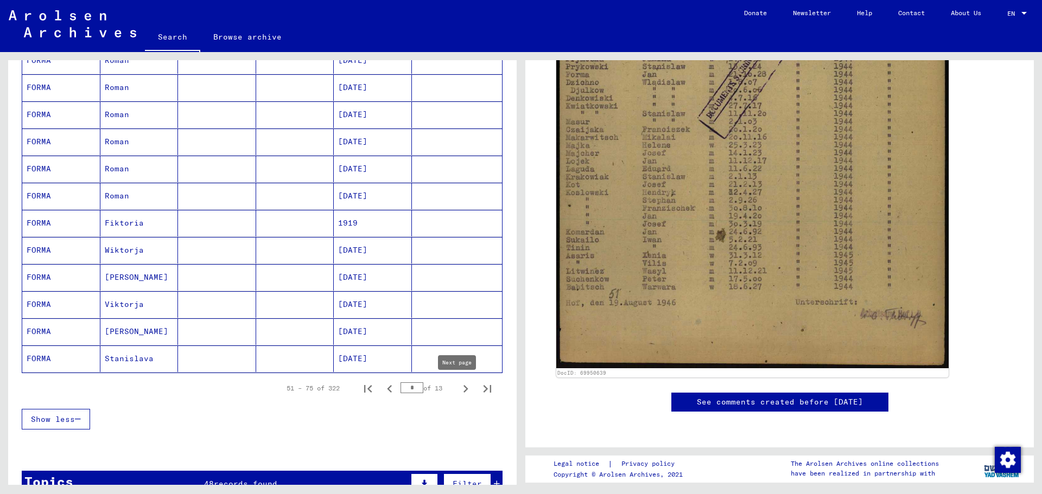
click at [463, 388] on icon "Next page" at bounding box center [465, 389] width 5 height 8
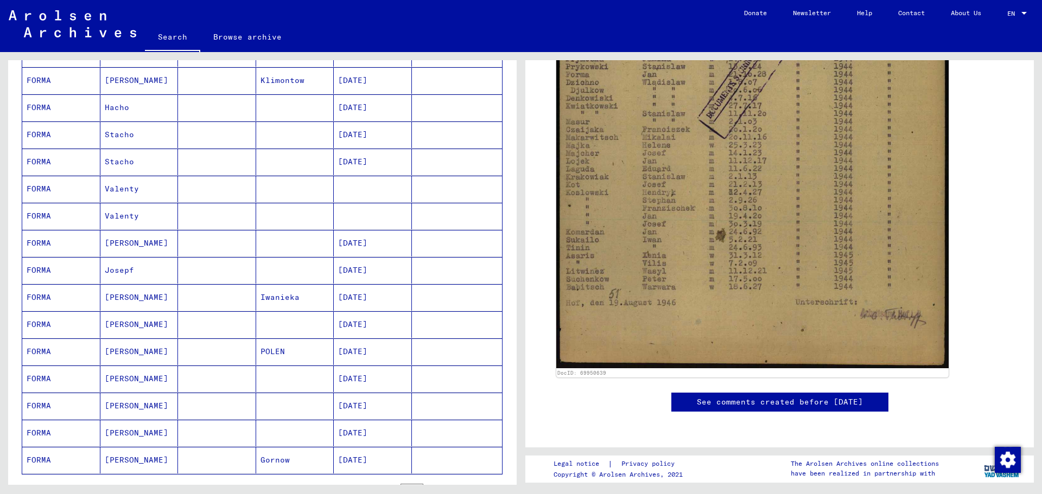
scroll to position [471, 0]
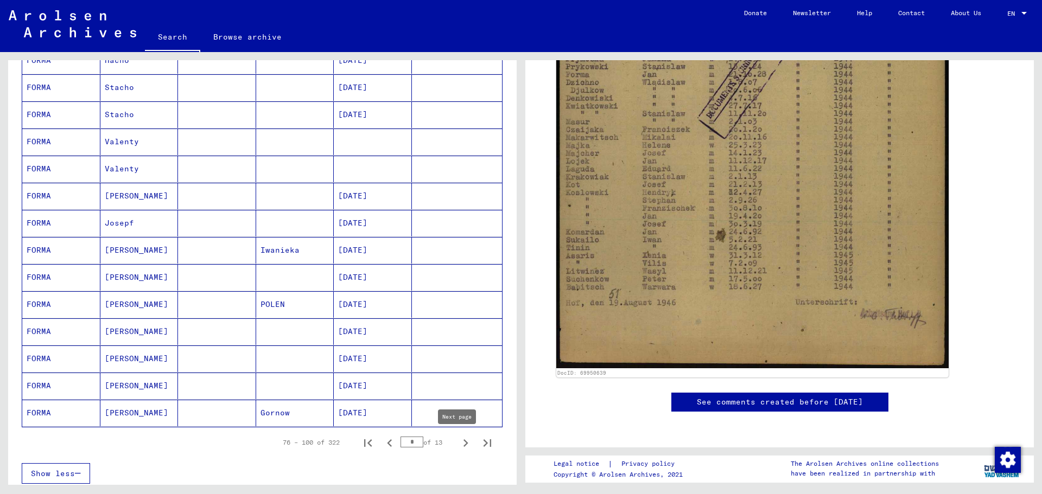
click at [458, 446] on icon "Next page" at bounding box center [465, 443] width 15 height 15
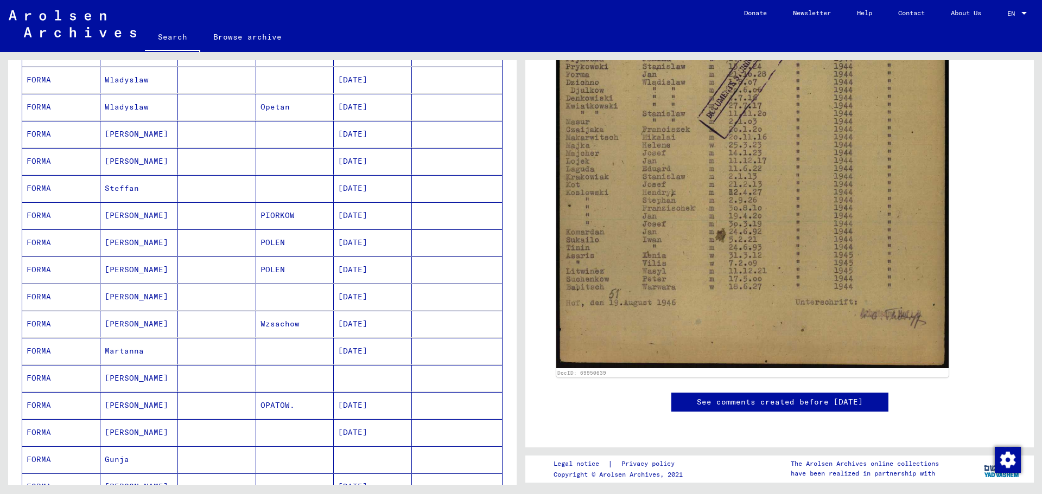
scroll to position [254, 0]
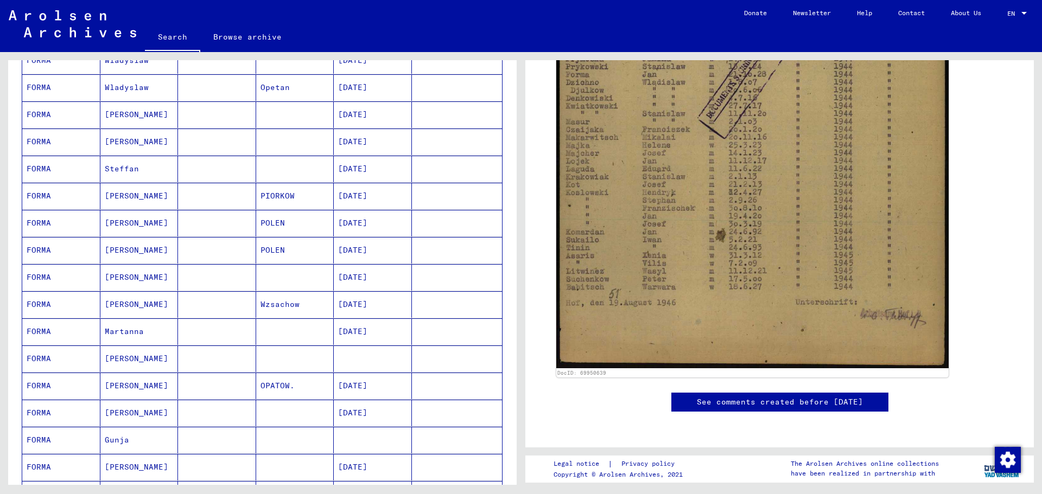
click at [110, 383] on mat-cell "[PERSON_NAME]" at bounding box center [139, 386] width 78 height 27
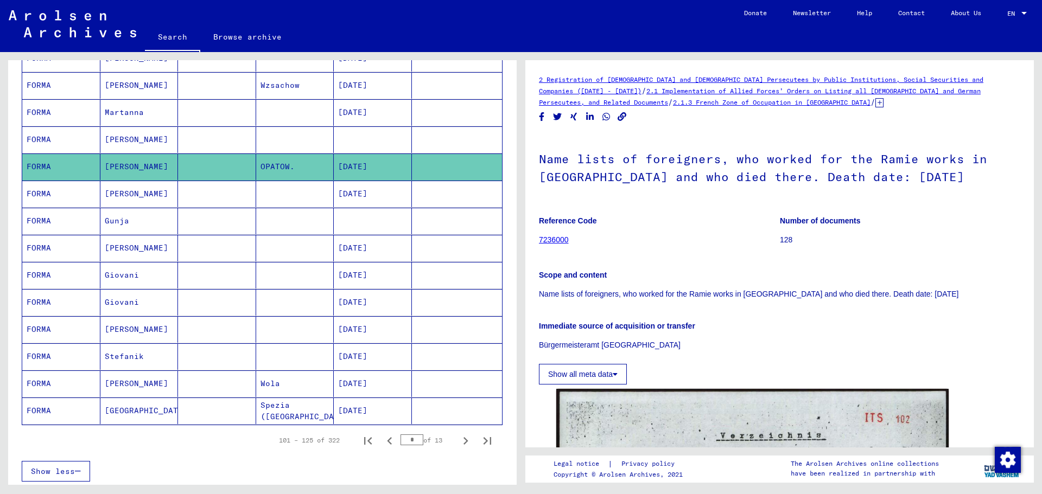
scroll to position [475, 0]
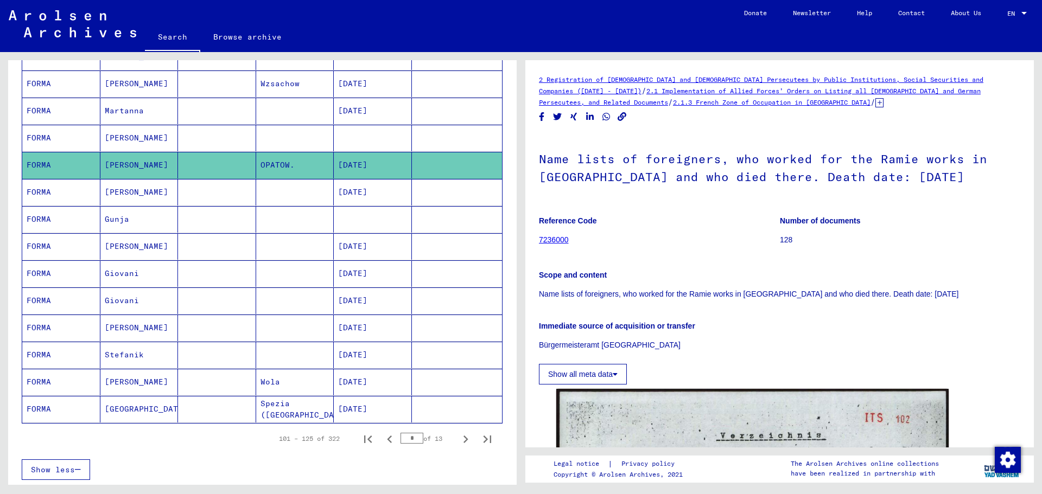
click at [124, 186] on mat-cell "[PERSON_NAME]" at bounding box center [139, 192] width 78 height 27
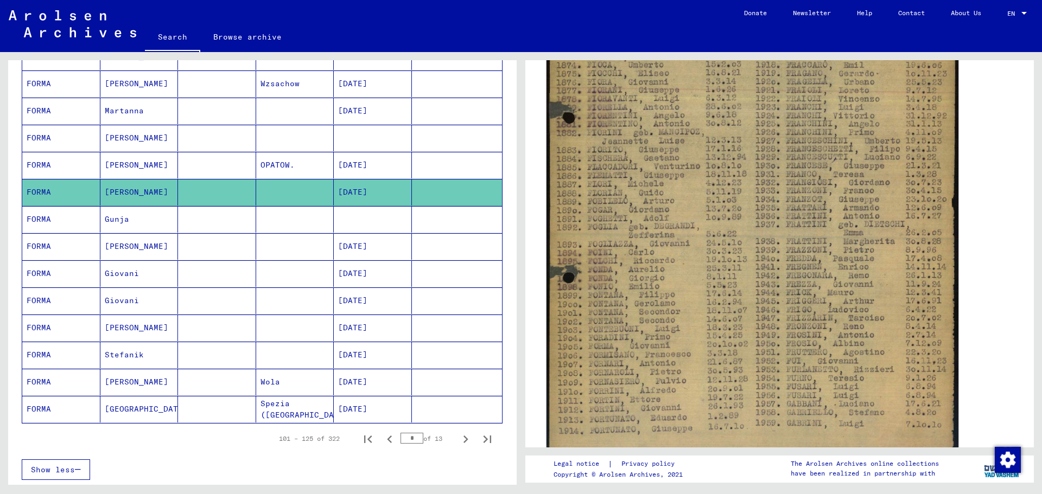
scroll to position [326, 0]
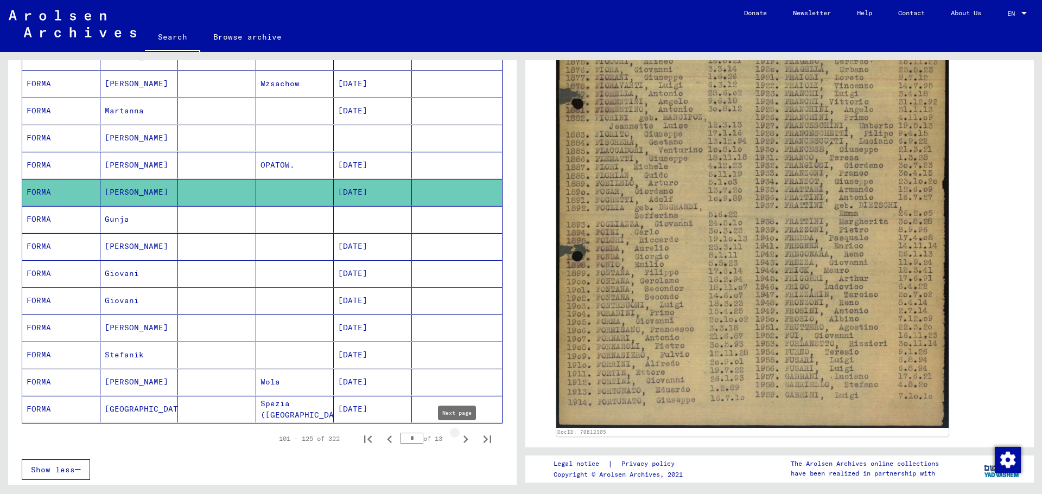
click at [458, 440] on icon "Next page" at bounding box center [465, 439] width 15 height 15
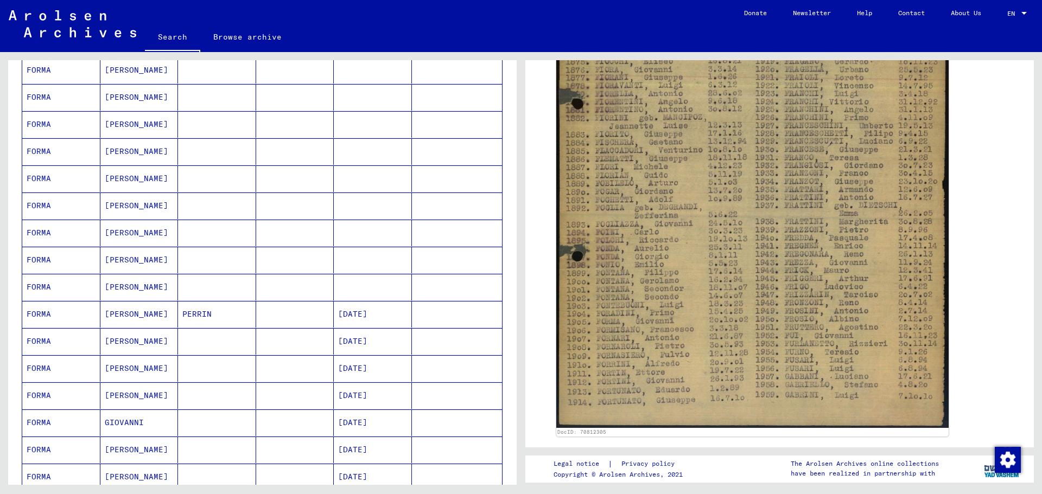
scroll to position [488, 0]
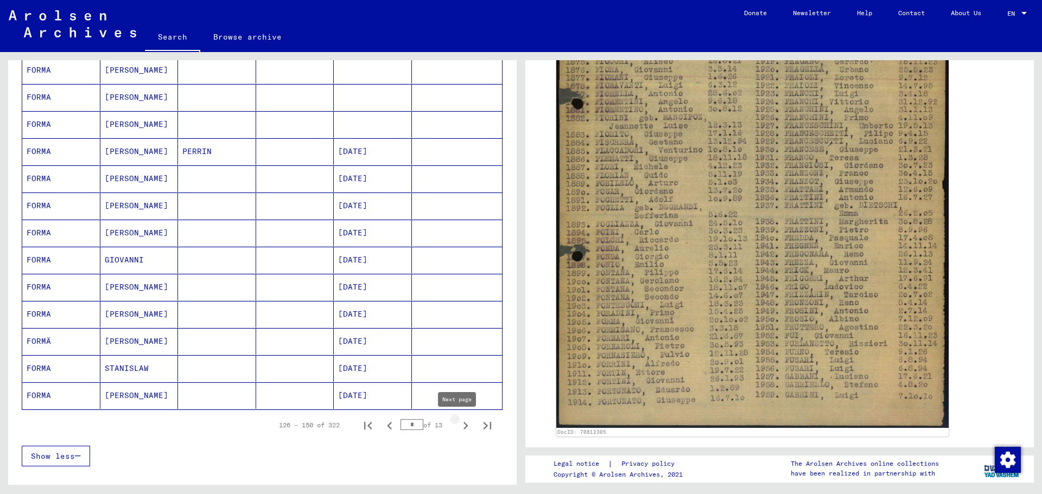
click at [458, 428] on icon "Next page" at bounding box center [465, 425] width 15 height 15
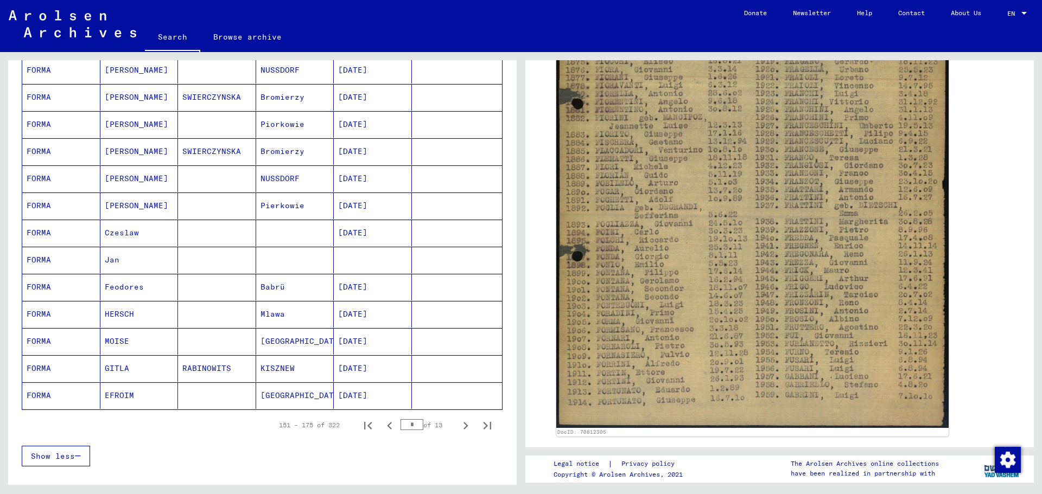
click at [112, 255] on mat-cell "Jan" at bounding box center [139, 260] width 78 height 27
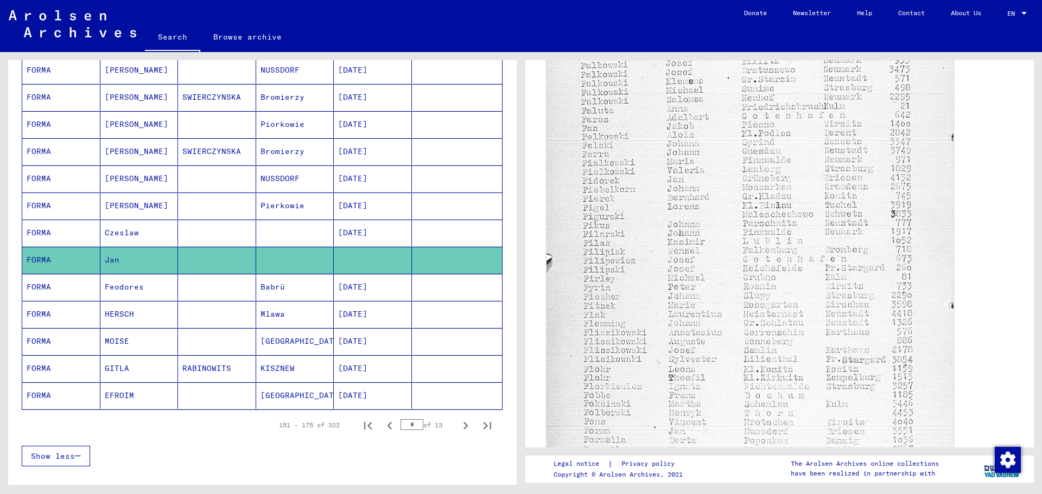
scroll to position [543, 0]
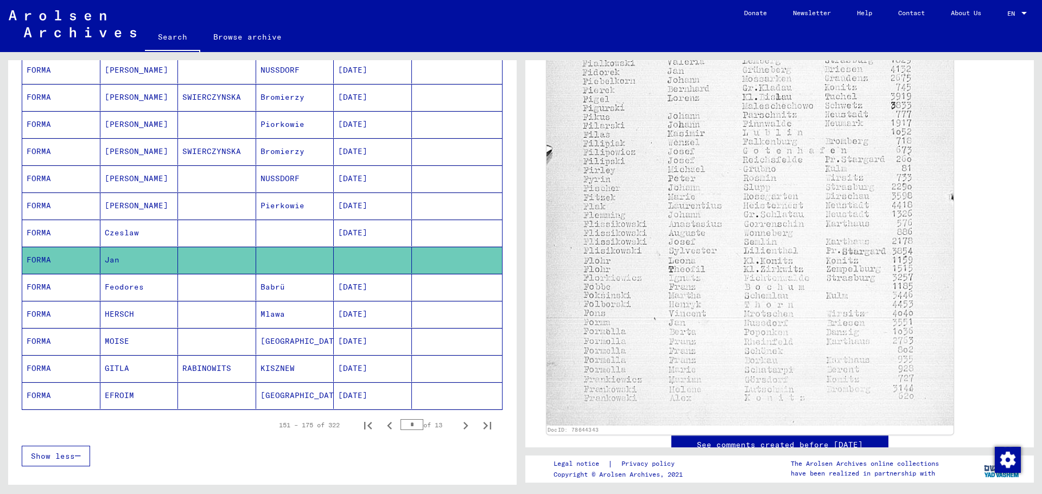
click at [670, 317] on img at bounding box center [750, 117] width 407 height 617
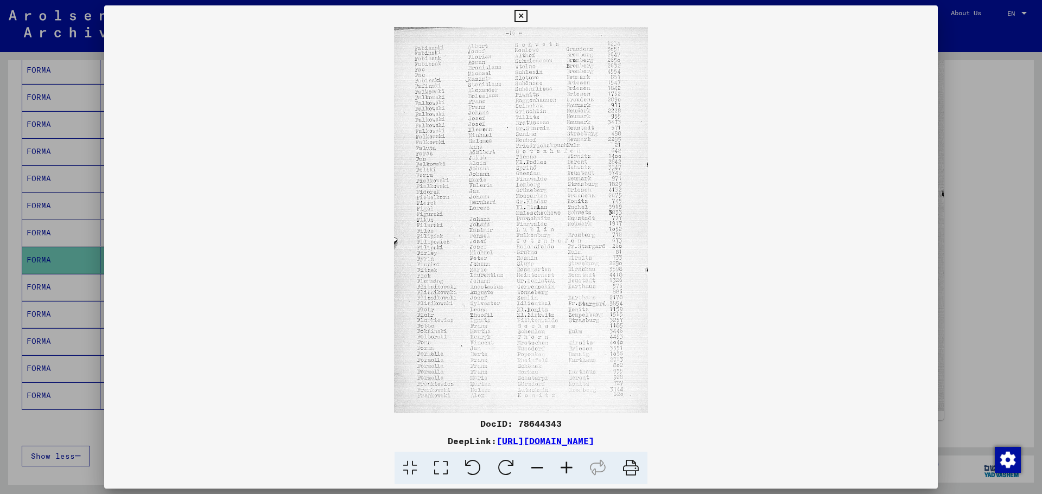
click at [569, 466] on icon at bounding box center [566, 468] width 29 height 33
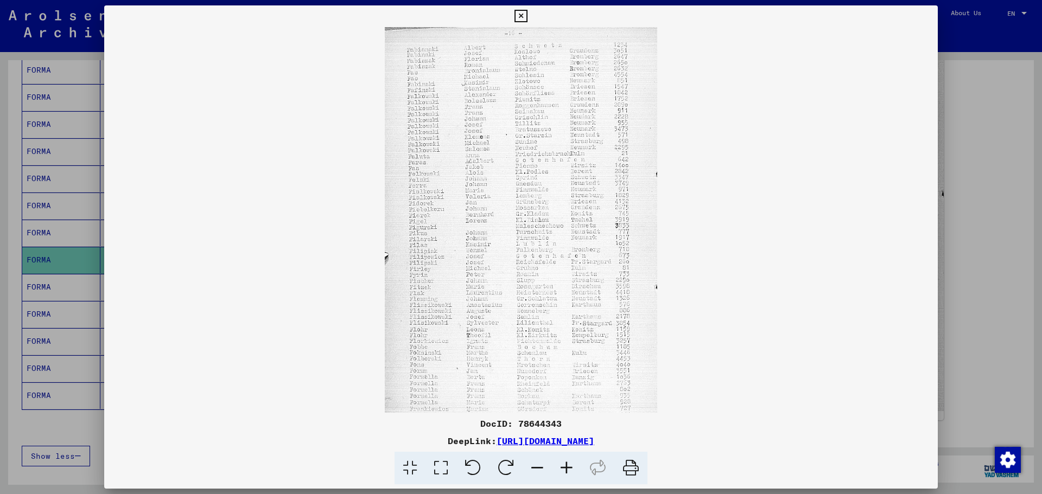
click at [569, 466] on icon at bounding box center [566, 468] width 29 height 33
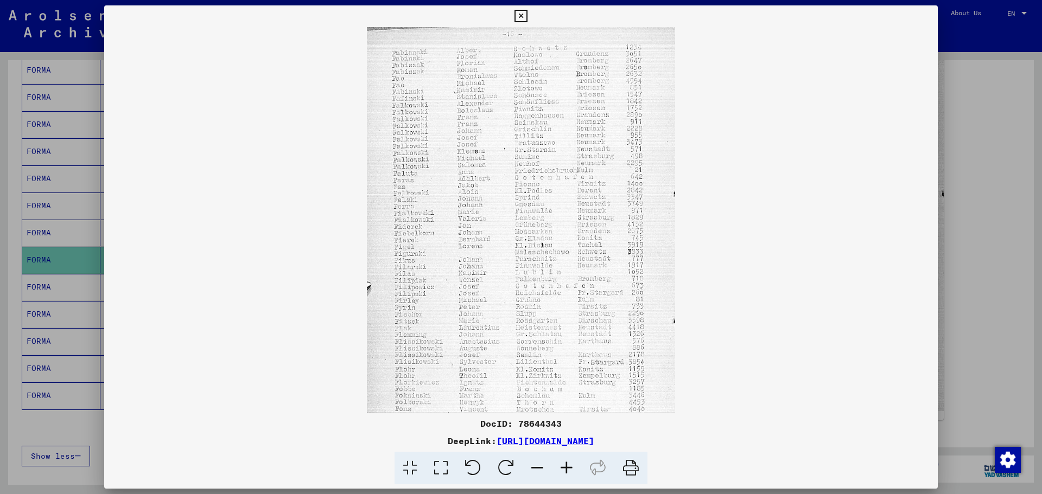
click at [569, 466] on icon at bounding box center [566, 468] width 29 height 33
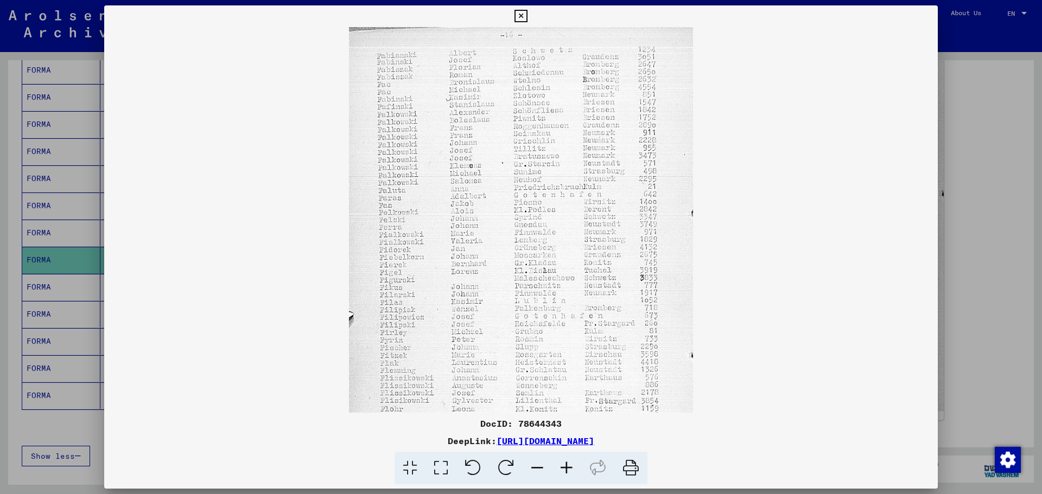
click at [569, 466] on icon at bounding box center [566, 468] width 29 height 33
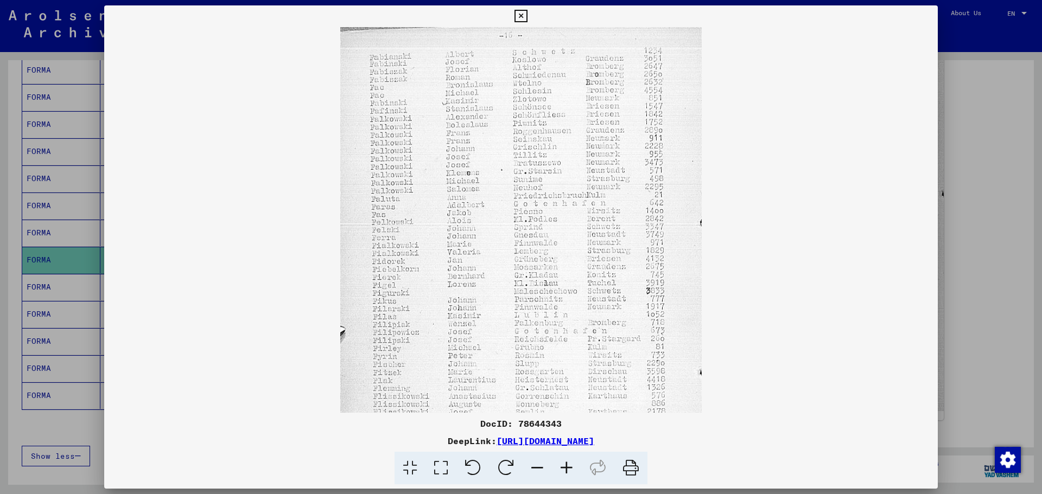
click at [569, 466] on icon at bounding box center [566, 468] width 29 height 33
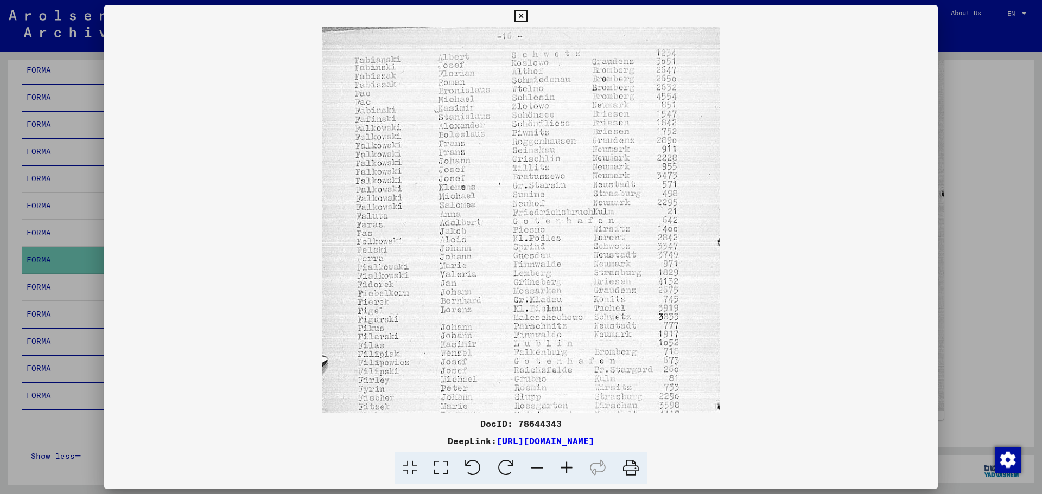
click at [569, 466] on icon at bounding box center [566, 468] width 29 height 33
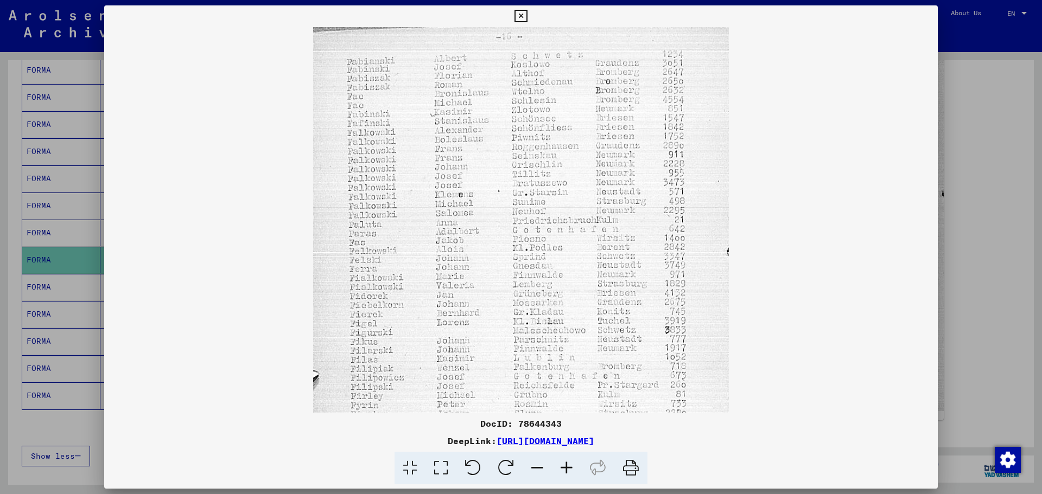
click at [569, 466] on icon at bounding box center [566, 468] width 29 height 33
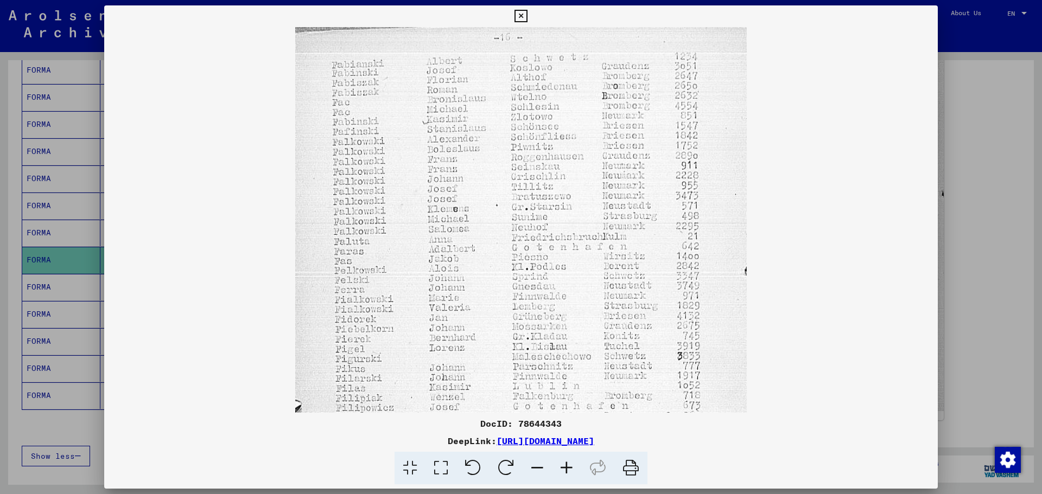
click at [569, 466] on icon at bounding box center [566, 468] width 29 height 33
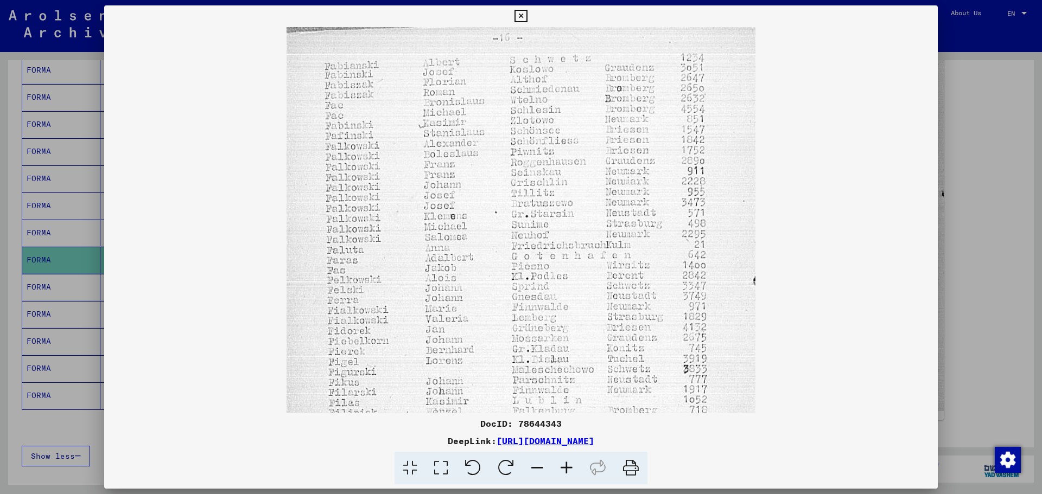
click at [569, 466] on icon at bounding box center [566, 468] width 29 height 33
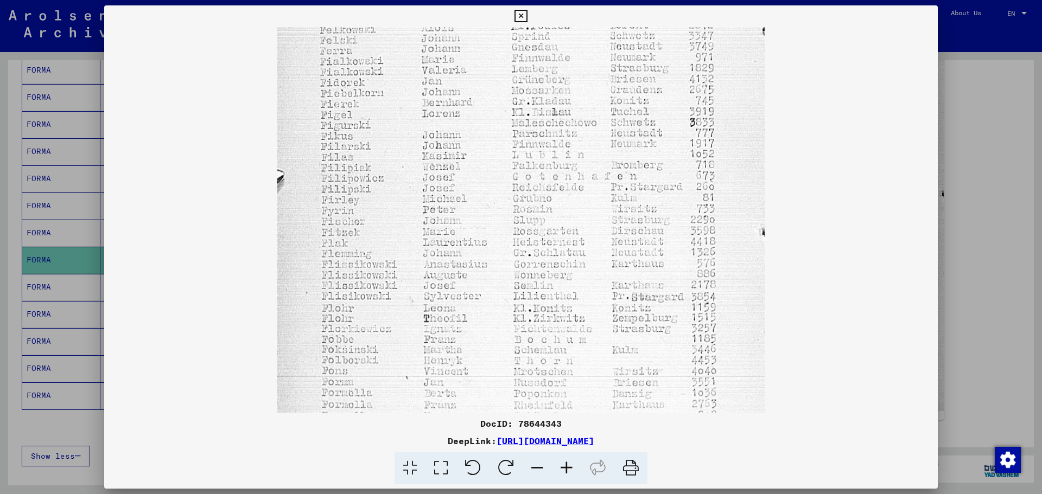
drag, startPoint x: 587, startPoint y: 325, endPoint x: 579, endPoint y: 65, distance: 260.1
click at [579, 65] on img at bounding box center [520, 136] width 487 height 739
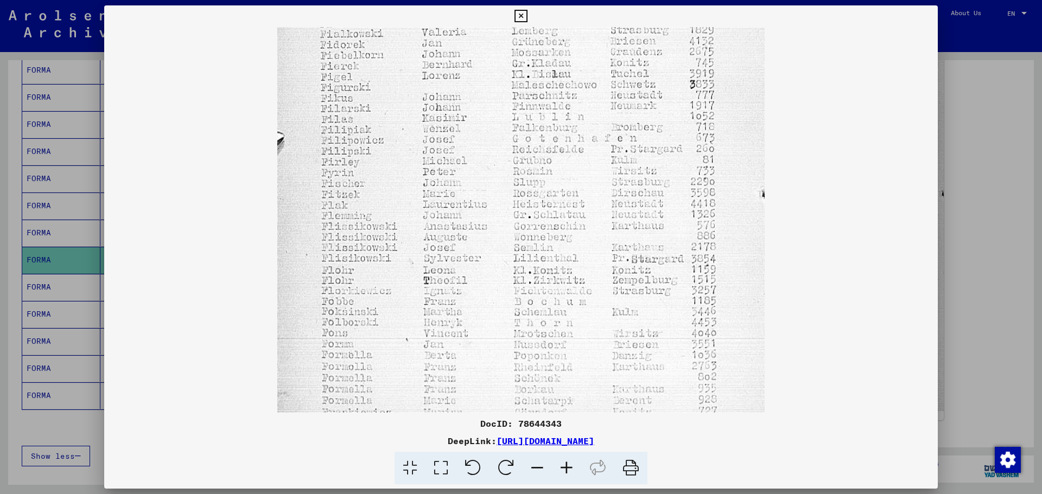
scroll to position [353, 0]
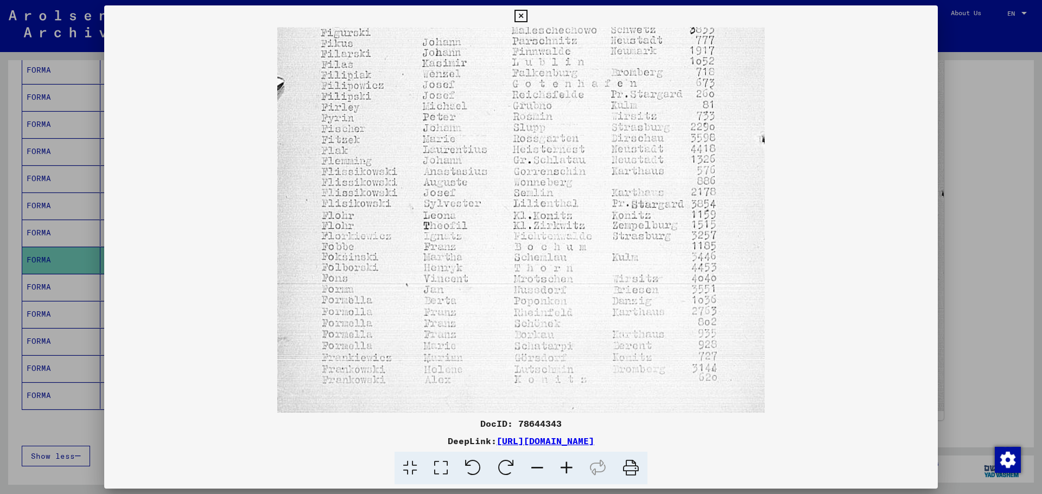
drag, startPoint x: 569, startPoint y: 281, endPoint x: 560, endPoint y: 139, distance: 142.5
click at [560, 139] on img at bounding box center [520, 43] width 487 height 739
click at [1003, 326] on div at bounding box center [521, 247] width 1042 height 494
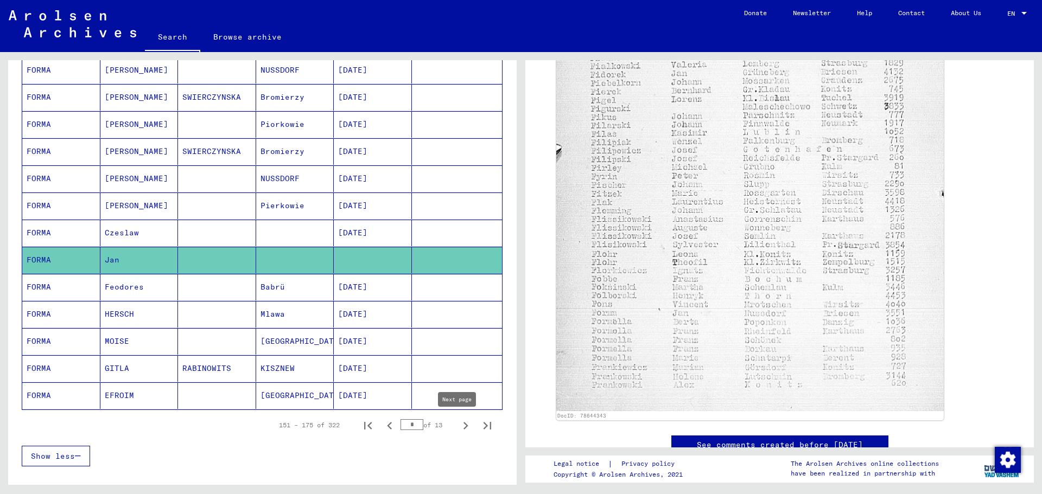
click at [459, 428] on icon "Next page" at bounding box center [465, 425] width 15 height 15
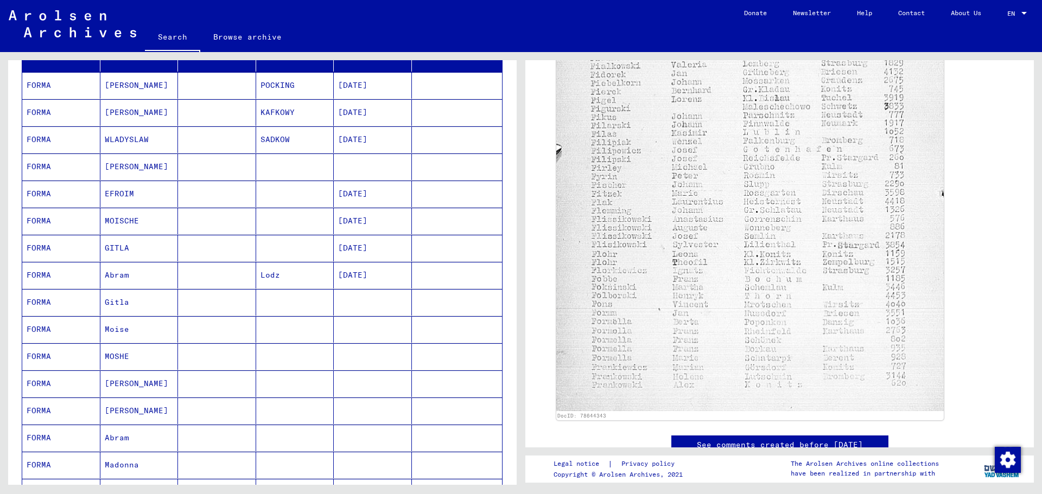
scroll to position [217, 0]
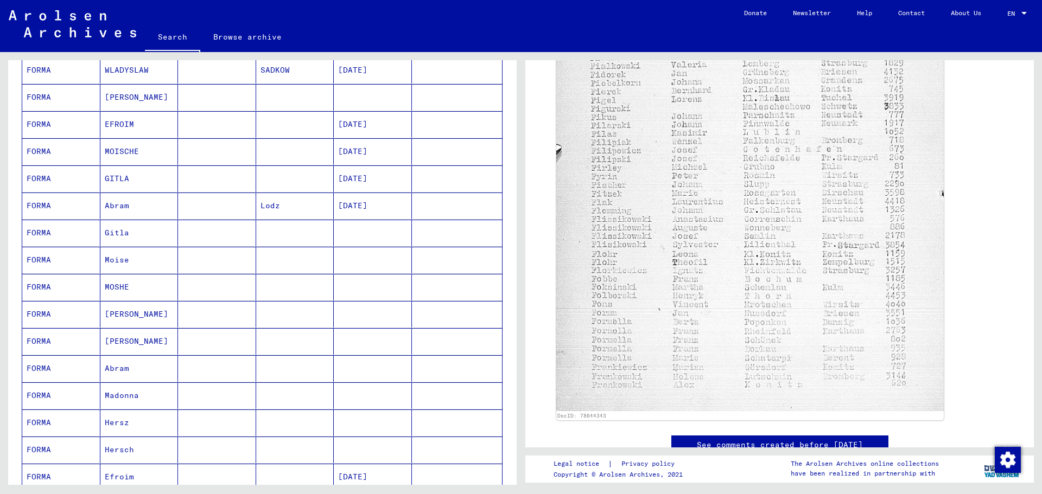
click at [117, 341] on mat-cell "[PERSON_NAME]" at bounding box center [139, 341] width 78 height 27
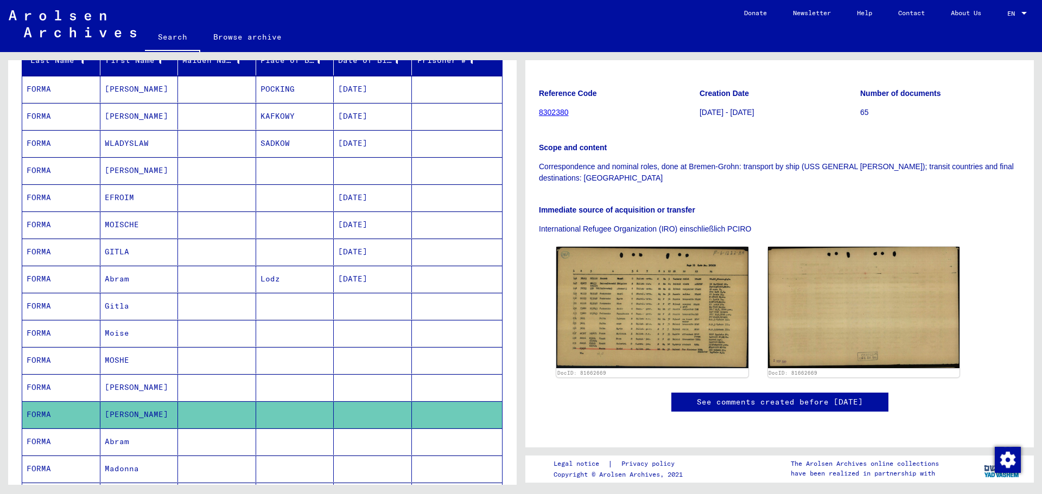
scroll to position [163, 0]
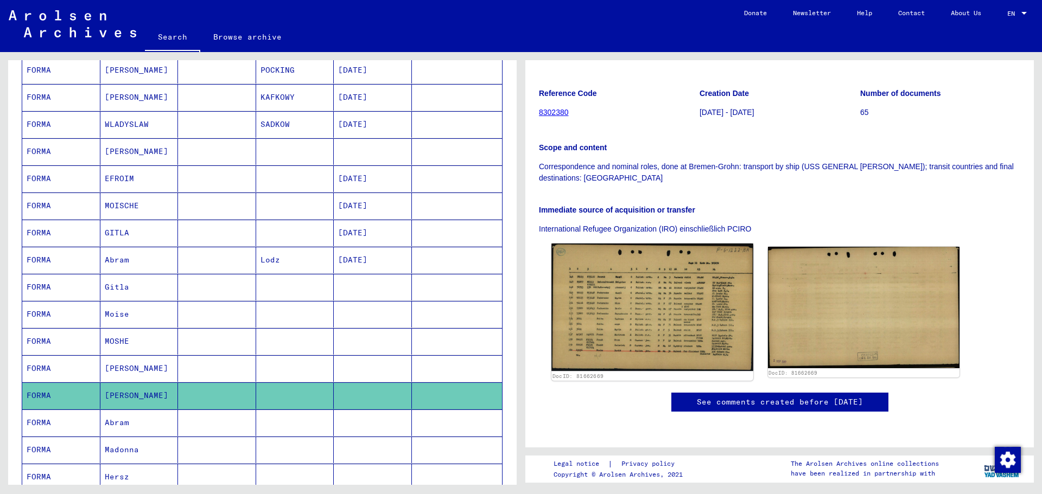
click at [582, 289] on img at bounding box center [651, 308] width 201 height 128
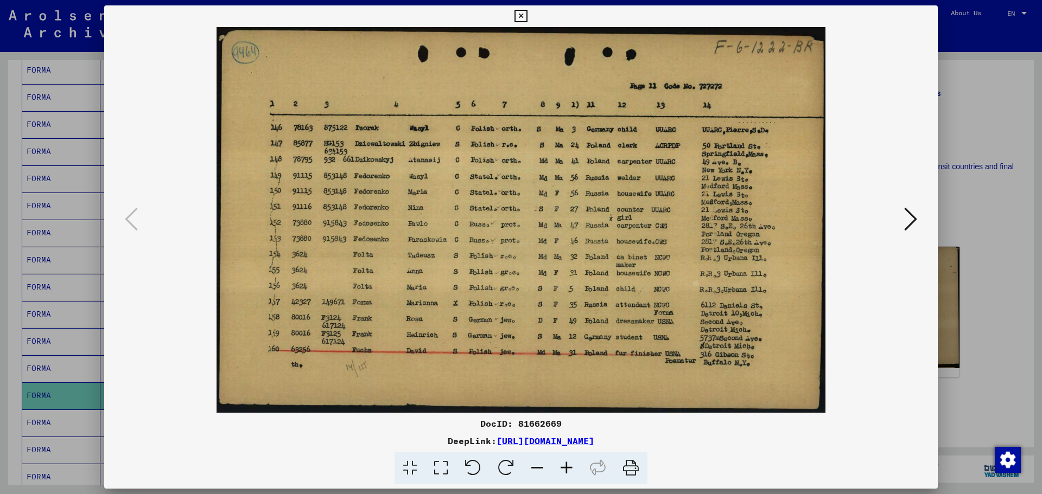
click at [996, 148] on div at bounding box center [521, 247] width 1042 height 494
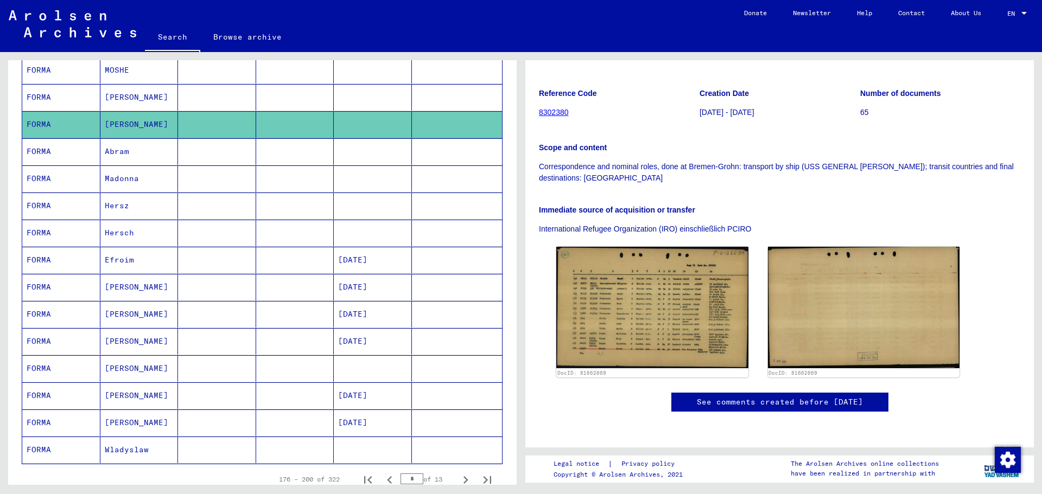
scroll to position [488, 0]
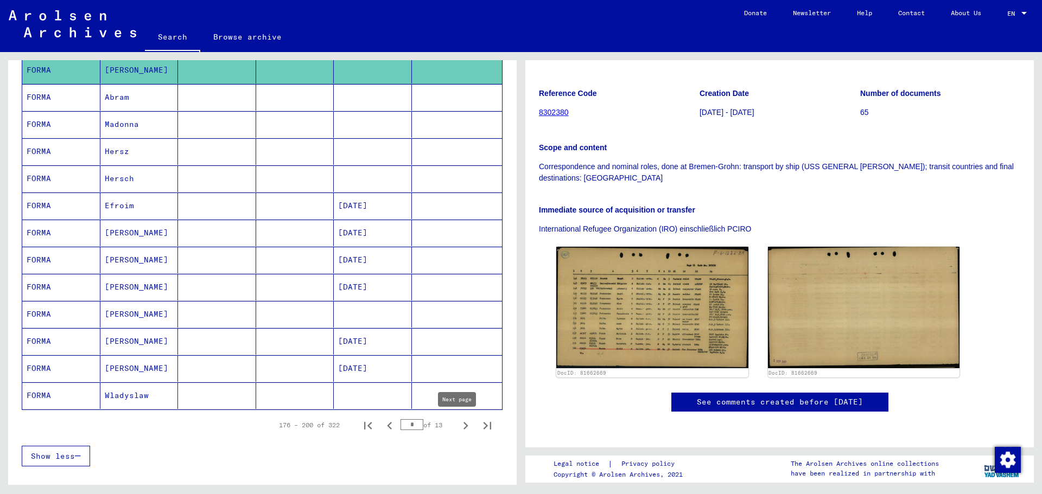
click at [461, 427] on icon "Next page" at bounding box center [465, 425] width 15 height 15
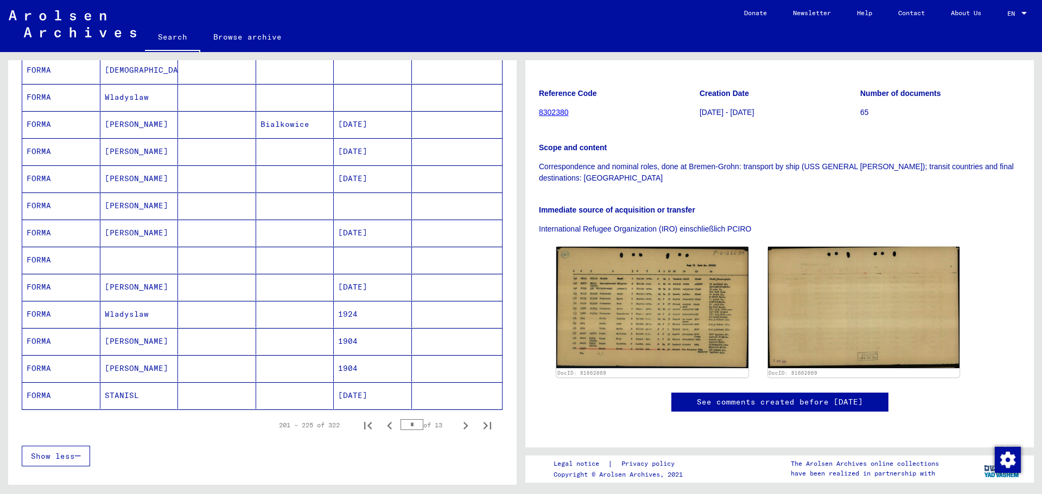
click at [146, 290] on mat-cell "[PERSON_NAME]" at bounding box center [139, 287] width 78 height 27
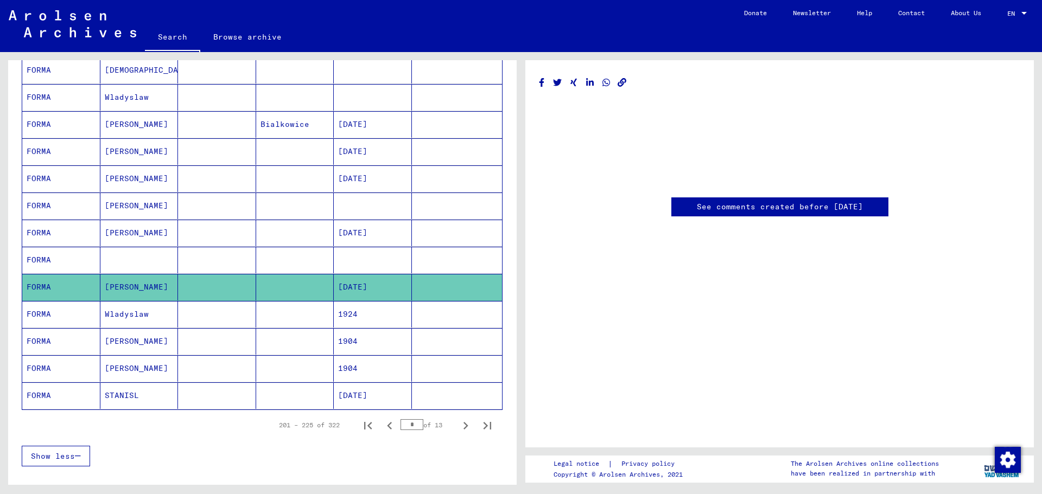
click at [100, 288] on mat-cell "[PERSON_NAME]" at bounding box center [139, 287] width 78 height 27
click at [463, 428] on icon "Next page" at bounding box center [465, 426] width 5 height 8
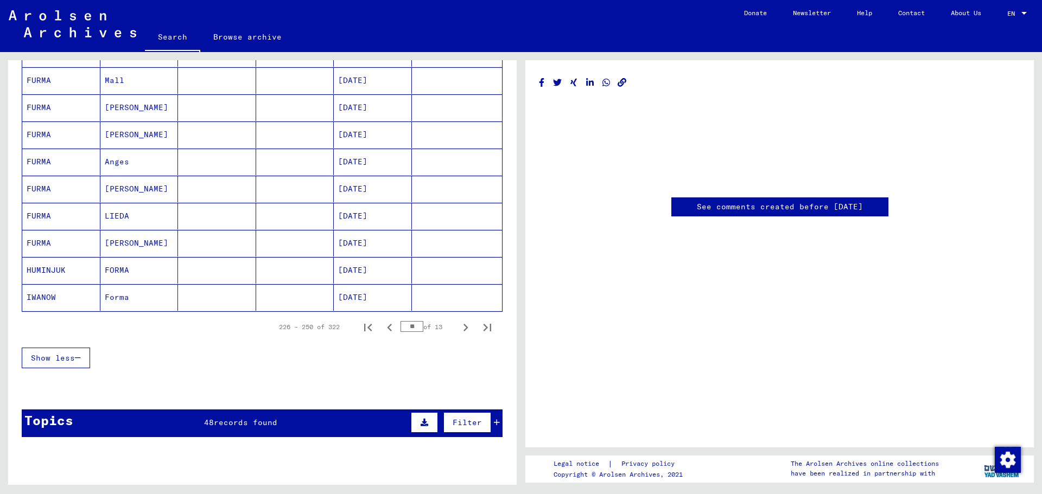
scroll to position [597, 0]
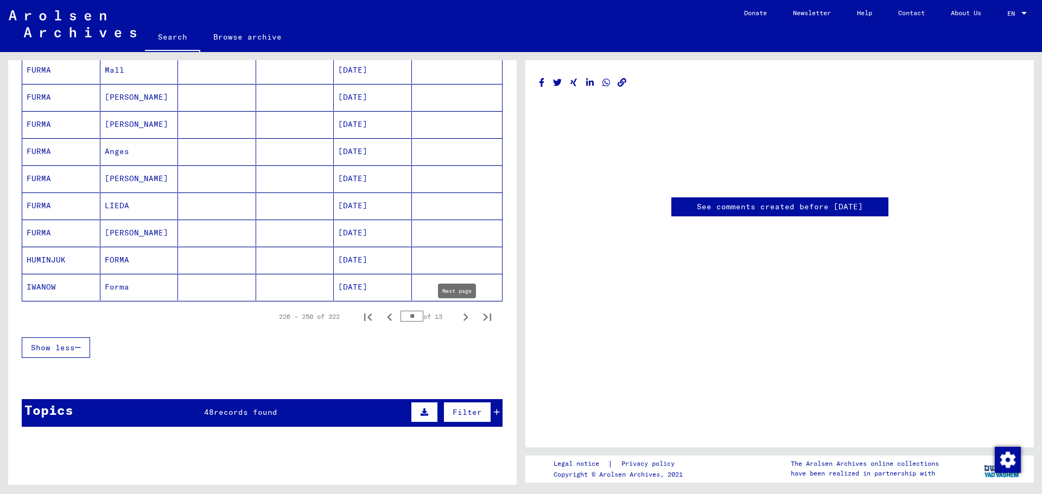
click at [459, 319] on icon "Next page" at bounding box center [465, 317] width 15 height 15
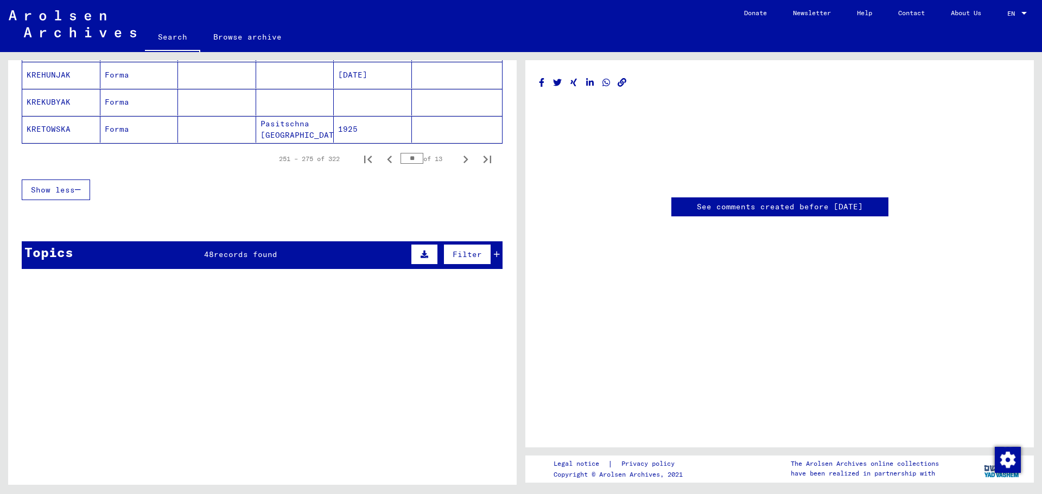
scroll to position [760, 0]
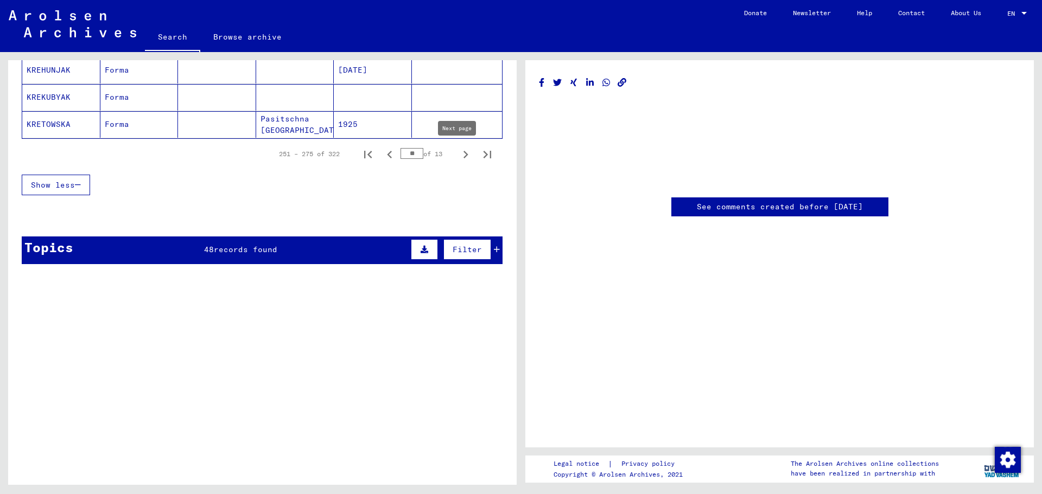
click at [458, 151] on icon "Next page" at bounding box center [465, 154] width 15 height 15
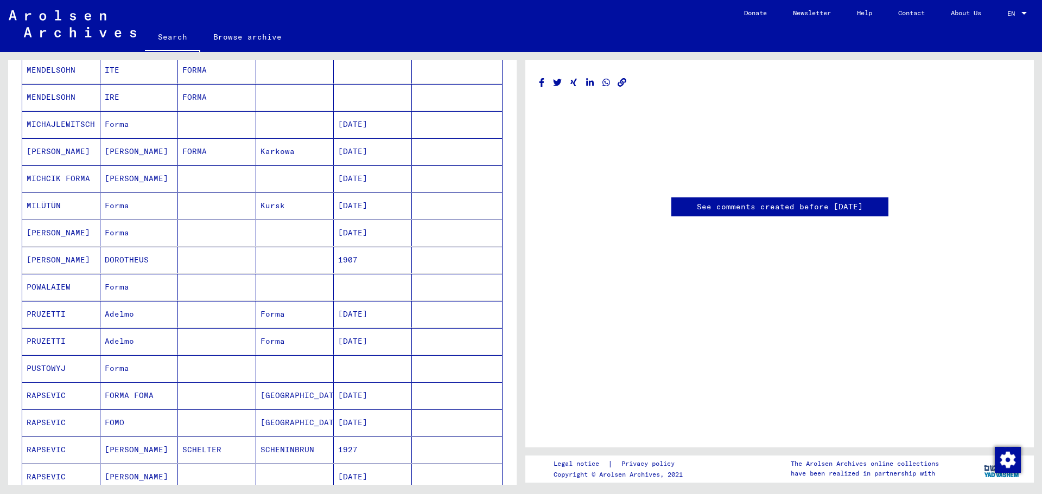
scroll to position [488, 0]
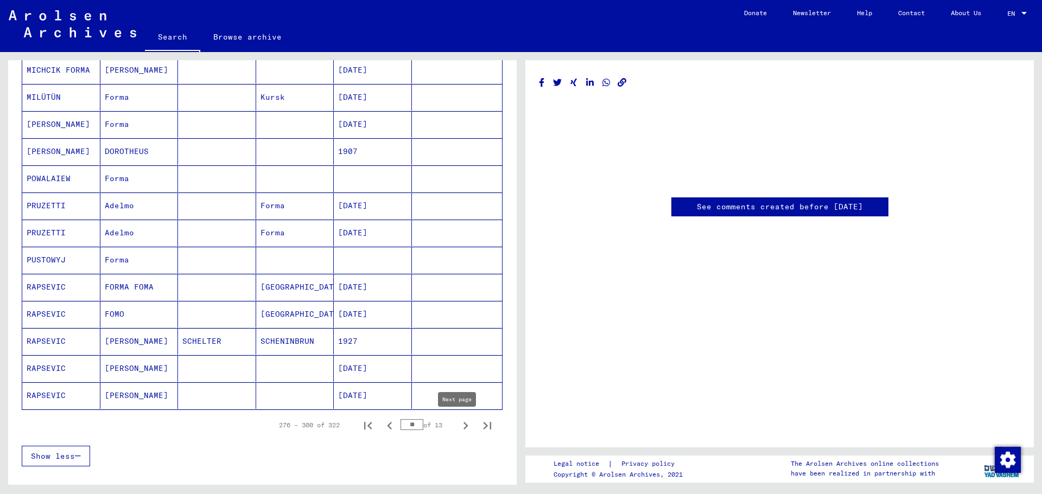
click at [463, 428] on icon "Next page" at bounding box center [465, 426] width 5 height 8
type input "**"
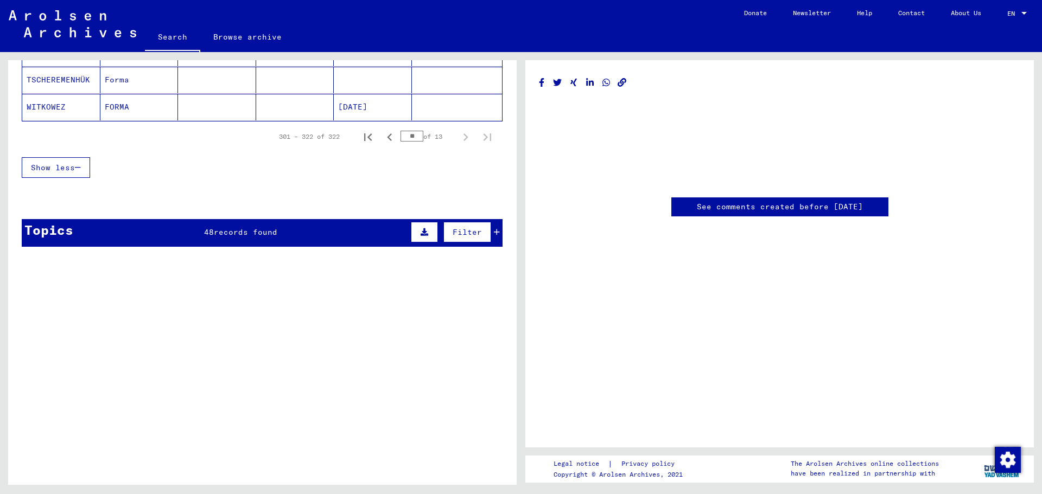
scroll to position [696, 0]
click at [177, 35] on link "Search" at bounding box center [172, 38] width 55 height 28
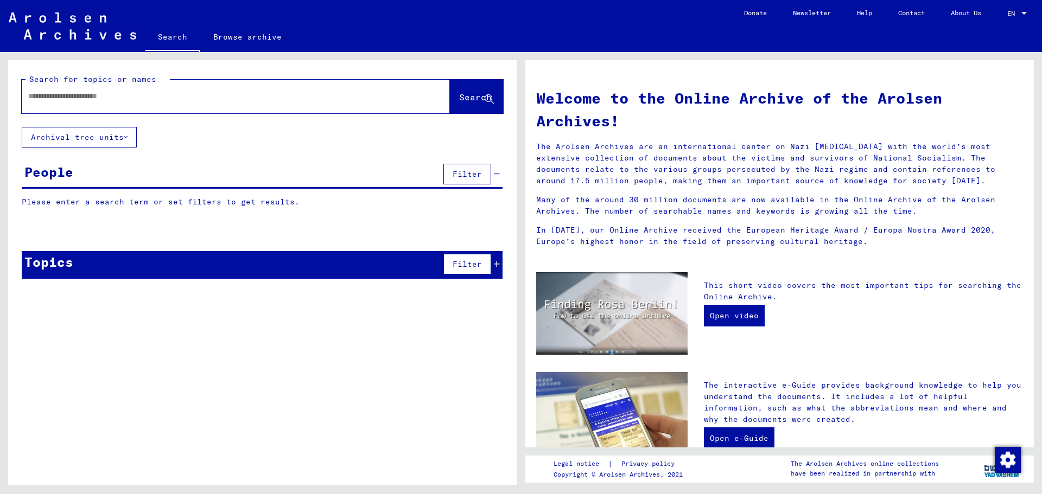
click at [156, 96] on input "text" at bounding box center [222, 96] width 389 height 11
type input "*"
type input "*********"
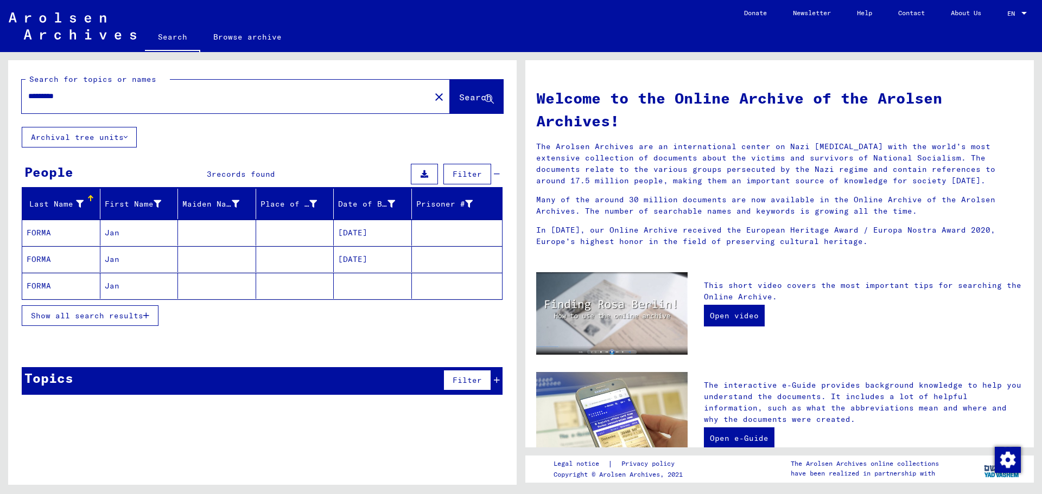
click at [135, 319] on span "Show all search results" at bounding box center [87, 316] width 112 height 10
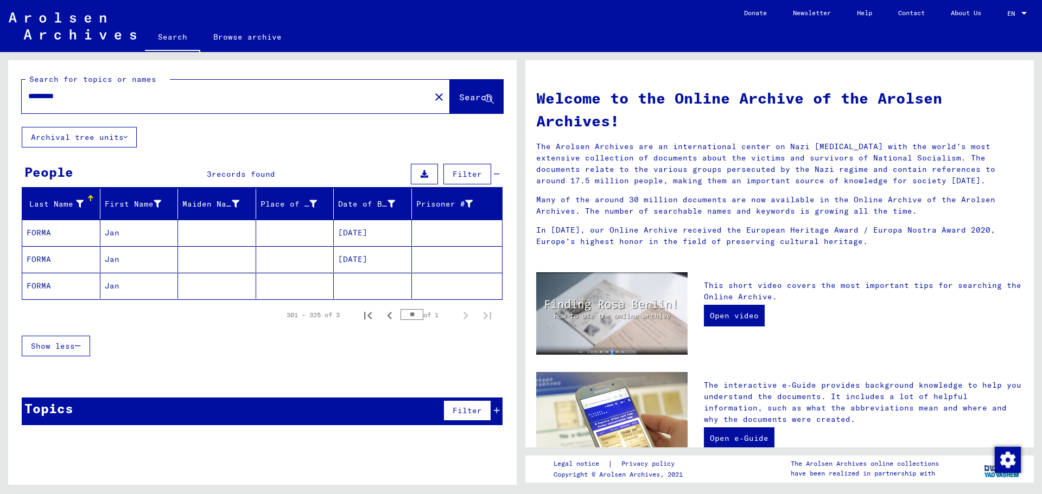
click at [50, 228] on mat-cell "FORMA" at bounding box center [61, 233] width 78 height 26
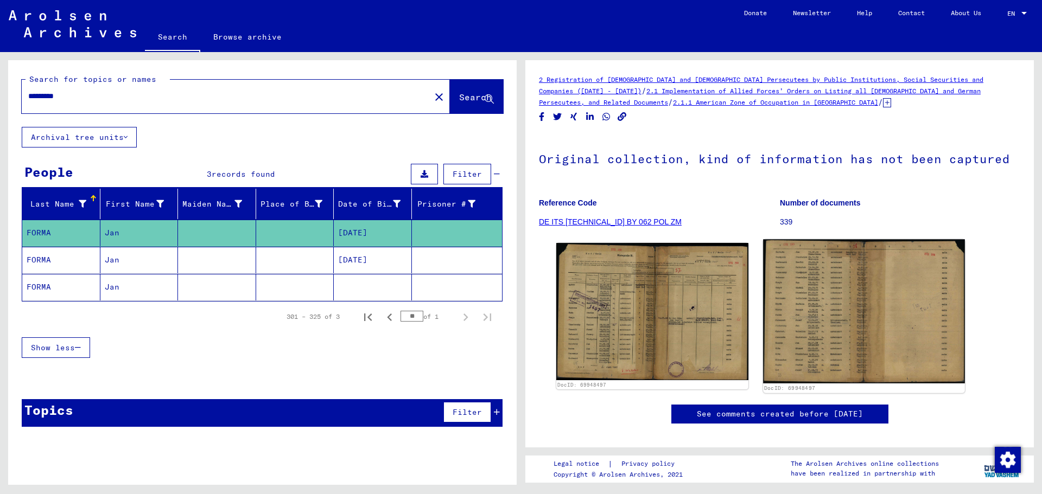
click at [825, 310] on img at bounding box center [863, 311] width 201 height 144
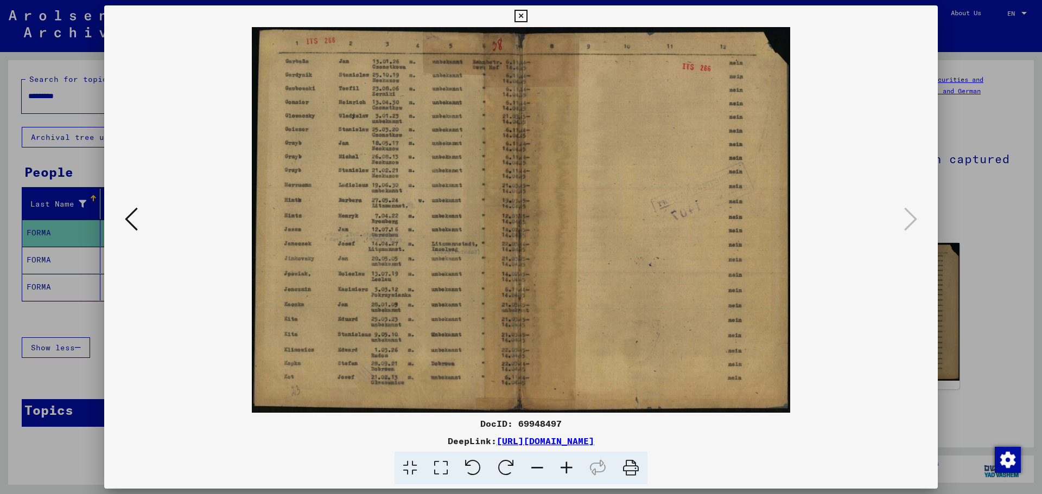
click at [570, 471] on icon at bounding box center [566, 468] width 29 height 33
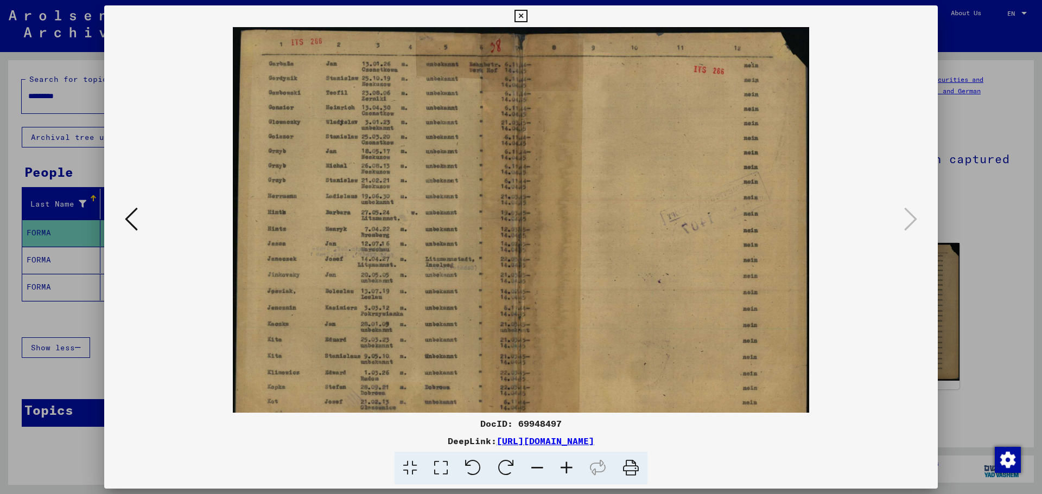
click at [570, 471] on icon at bounding box center [566, 468] width 29 height 33
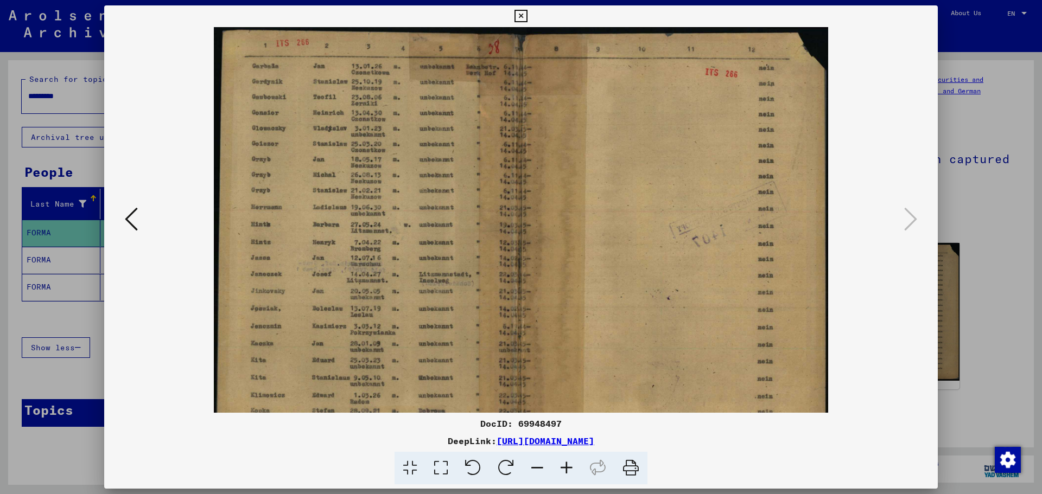
click at [570, 471] on icon at bounding box center [566, 468] width 29 height 33
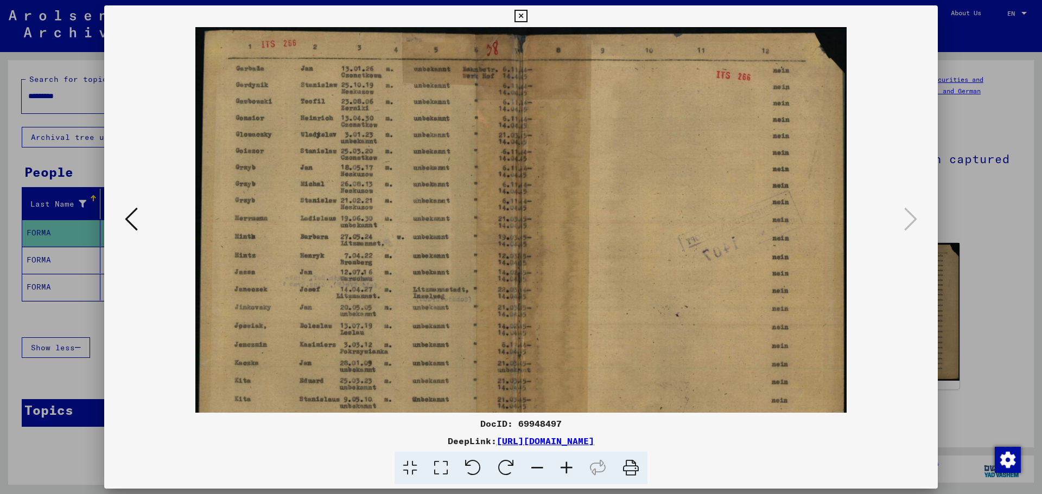
click at [570, 471] on icon at bounding box center [566, 468] width 29 height 33
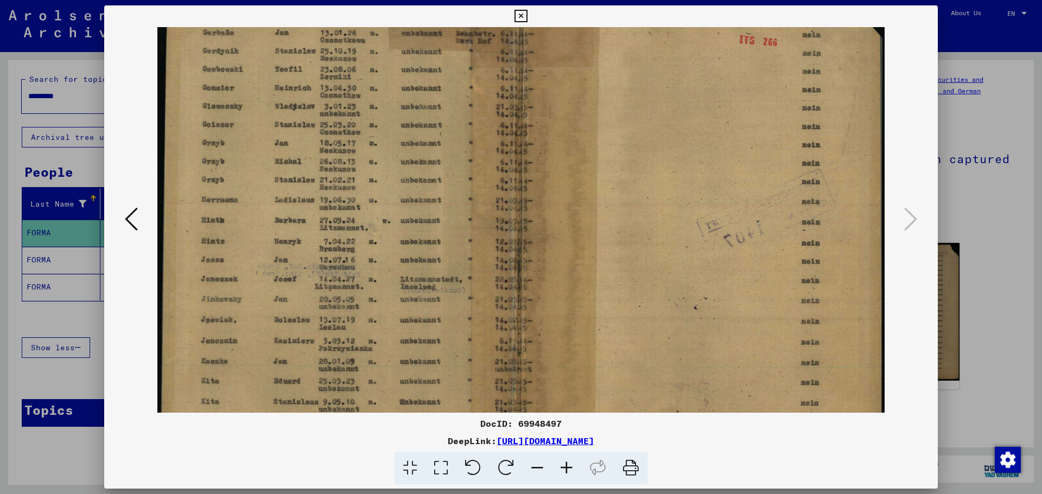
scroll to position [40, 0]
drag, startPoint x: 376, startPoint y: 299, endPoint x: 379, endPoint y: 277, distance: 22.4
click at [379, 277] on img at bounding box center [520, 249] width 727 height 522
click at [131, 219] on icon at bounding box center [131, 219] width 13 height 26
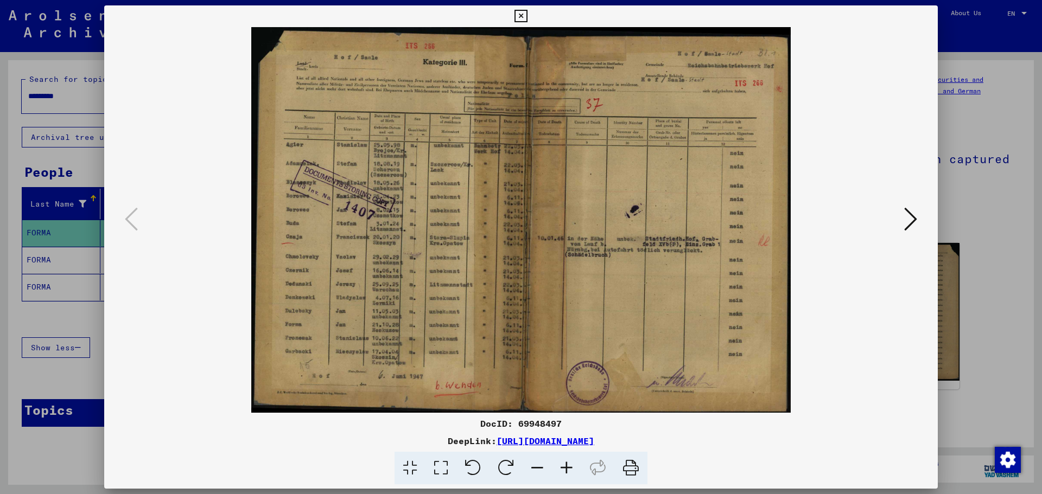
scroll to position [0, 0]
click at [565, 471] on icon at bounding box center [566, 468] width 29 height 33
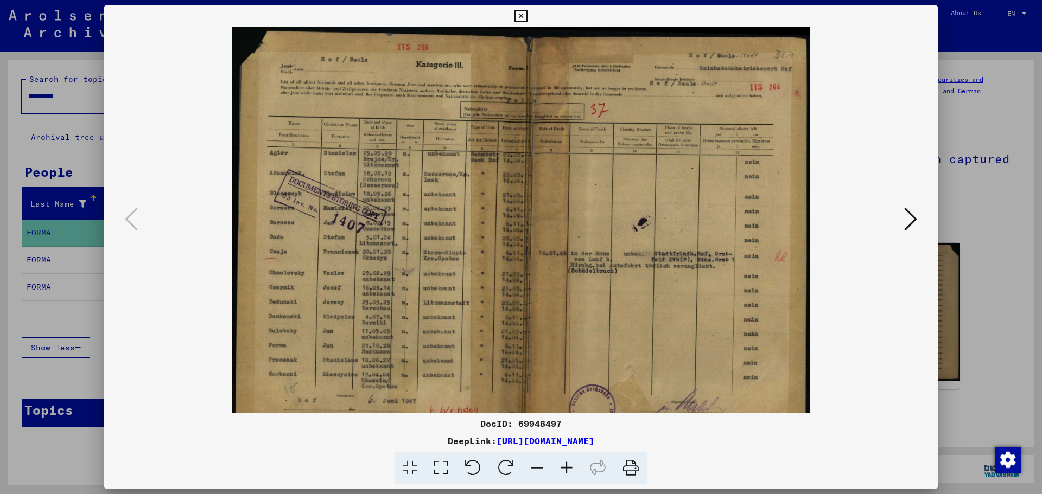
click at [565, 471] on icon at bounding box center [566, 468] width 29 height 33
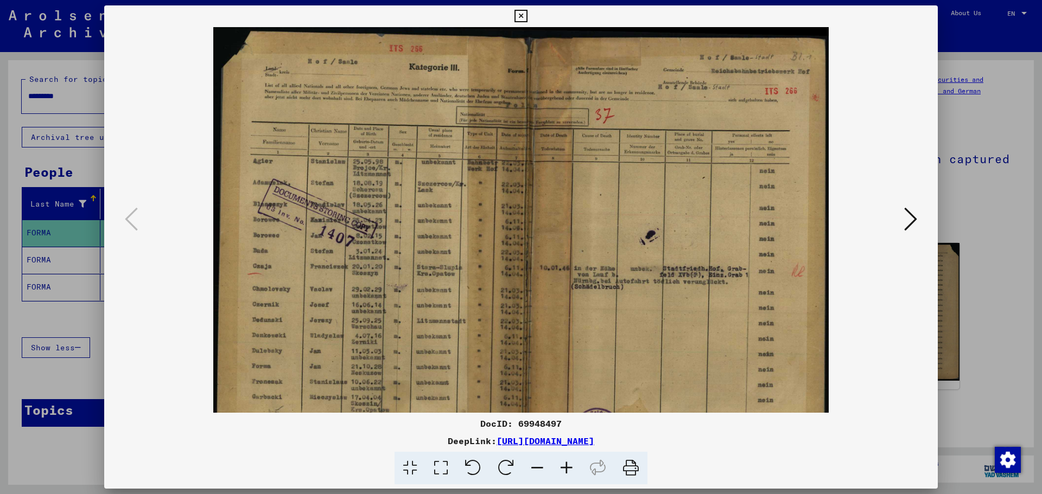
click at [565, 471] on icon at bounding box center [566, 468] width 29 height 33
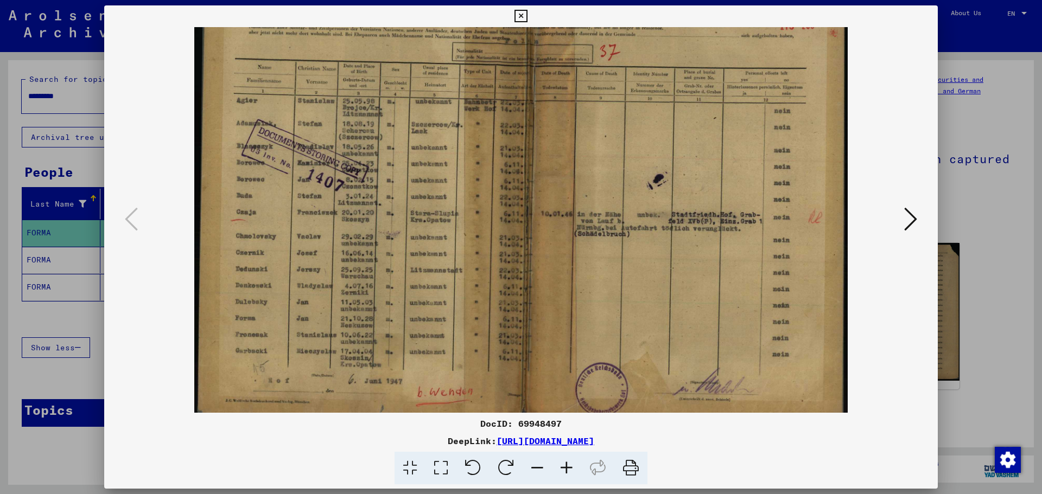
scroll to position [81, 0]
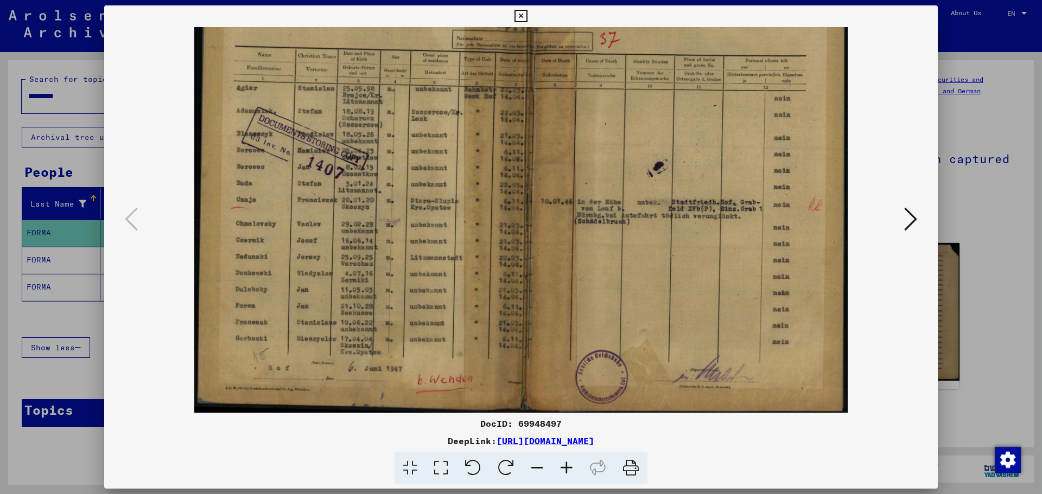
drag, startPoint x: 406, startPoint y: 337, endPoint x: 399, endPoint y: 237, distance: 100.7
click at [399, 237] on img at bounding box center [520, 179] width 653 height 467
click at [570, 466] on icon at bounding box center [566, 468] width 29 height 33
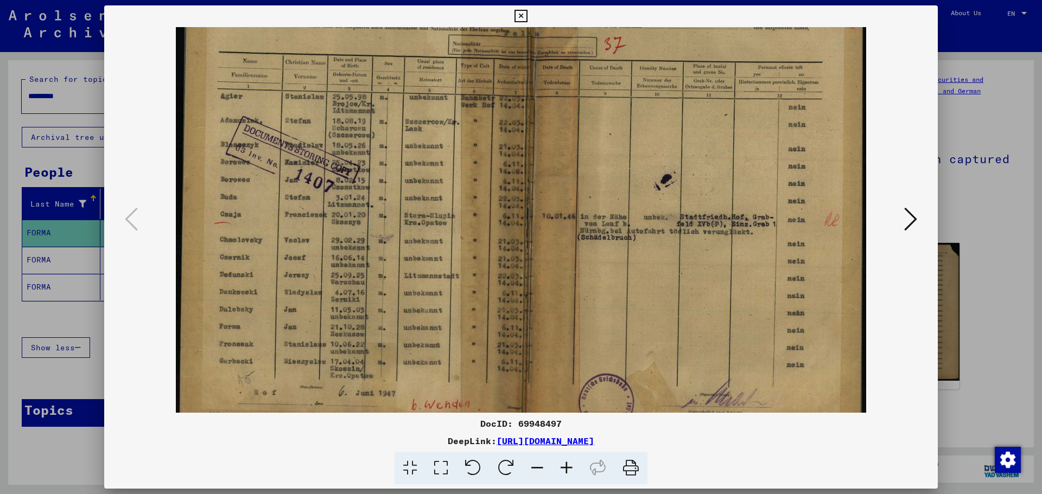
click at [570, 466] on icon at bounding box center [566, 468] width 29 height 33
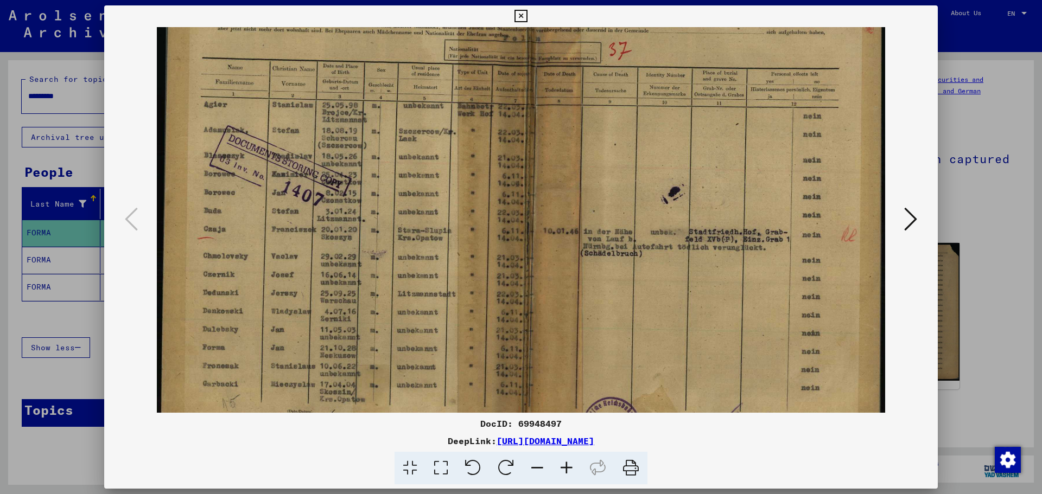
click at [570, 466] on icon at bounding box center [566, 468] width 29 height 33
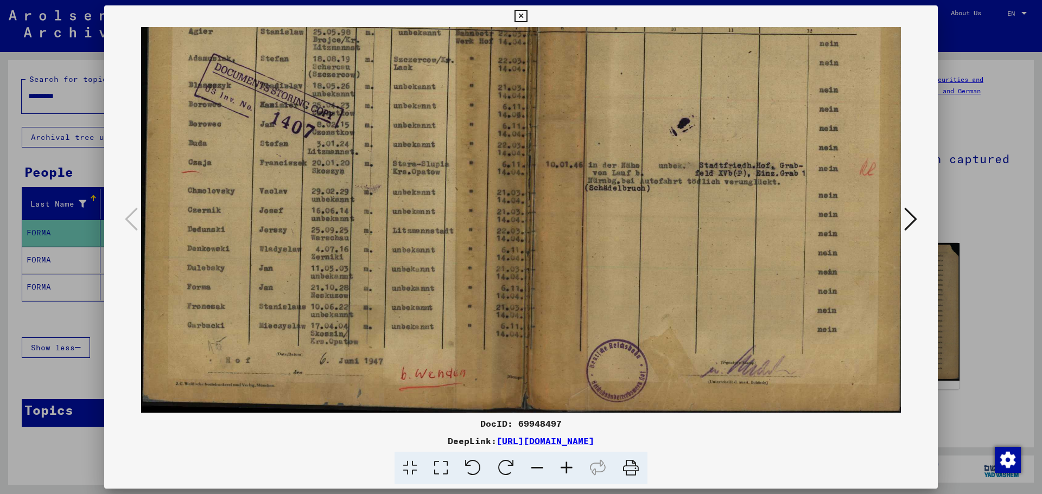
scroll to position [163, 0]
drag, startPoint x: 409, startPoint y: 350, endPoint x: 458, endPoint y: 239, distance: 121.2
click at [458, 239] on img at bounding box center [524, 138] width 767 height 549
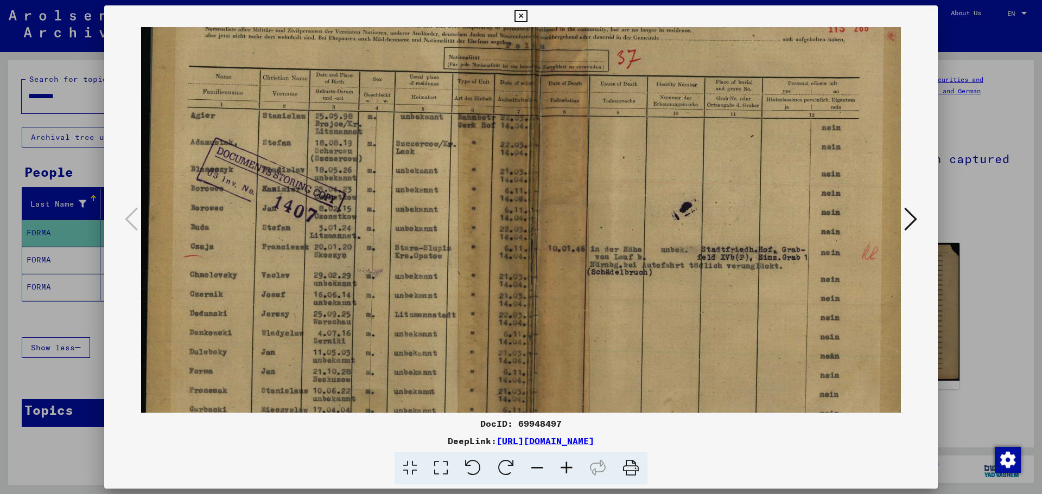
scroll to position [76, 0]
drag, startPoint x: 377, startPoint y: 266, endPoint x: 392, endPoint y: 353, distance: 88.2
click at [392, 353] on img at bounding box center [524, 225] width 767 height 549
click at [567, 471] on icon at bounding box center [566, 468] width 29 height 33
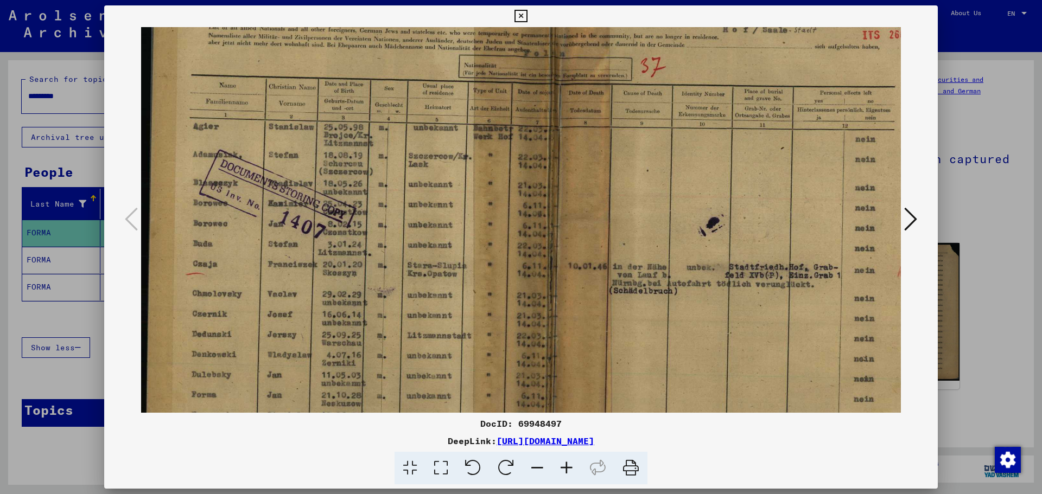
click at [567, 471] on icon at bounding box center [566, 468] width 29 height 33
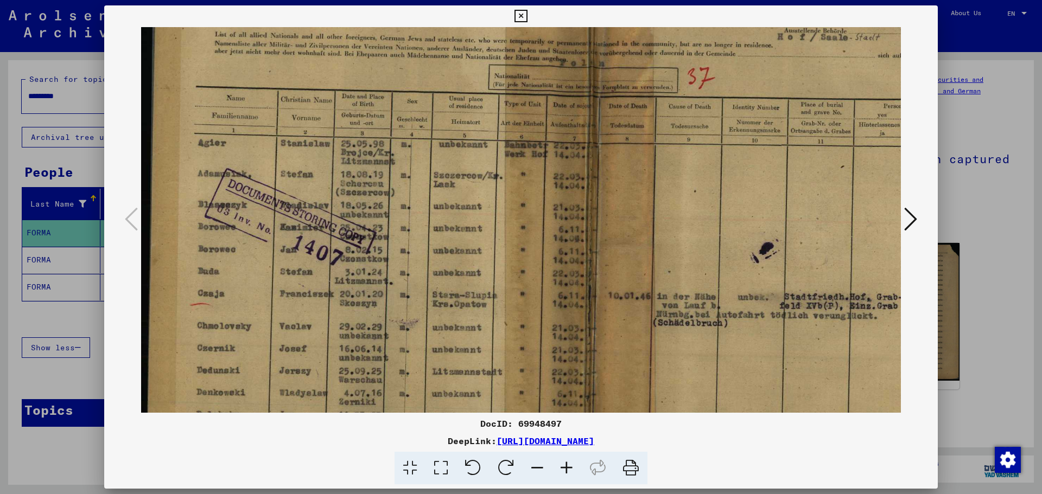
click at [567, 471] on icon at bounding box center [566, 468] width 29 height 33
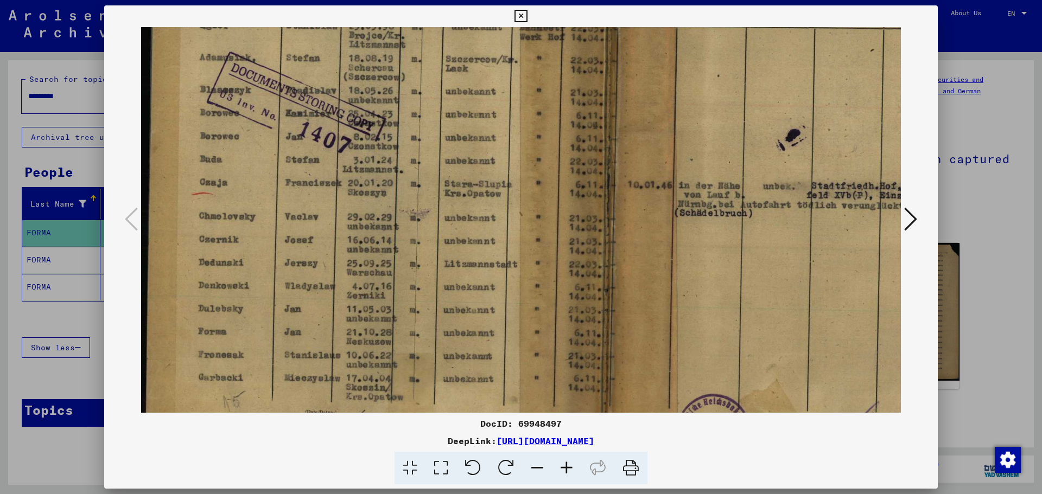
scroll to position [228, 2]
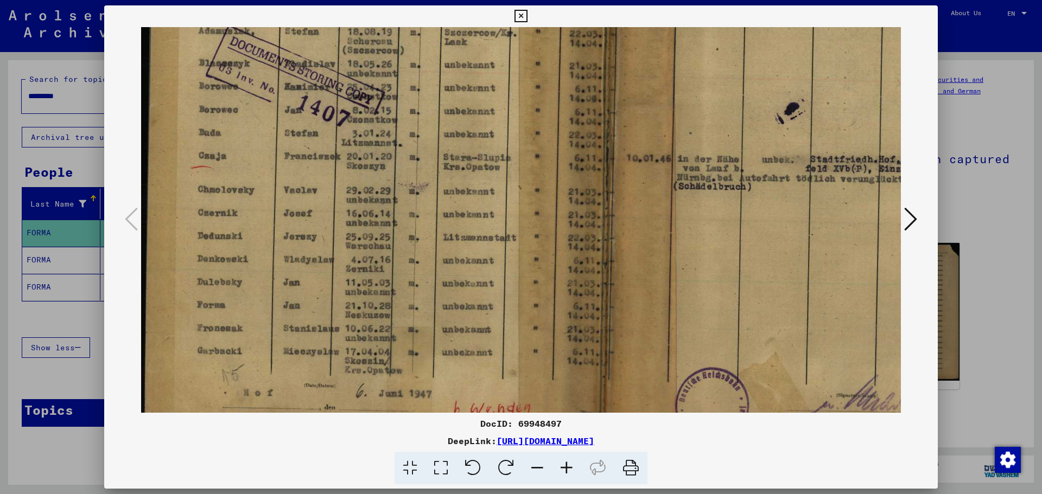
drag, startPoint x: 486, startPoint y: 276, endPoint x: 490, endPoint y: 123, distance: 152.6
click at [490, 123] on img at bounding box center [598, 127] width 918 height 657
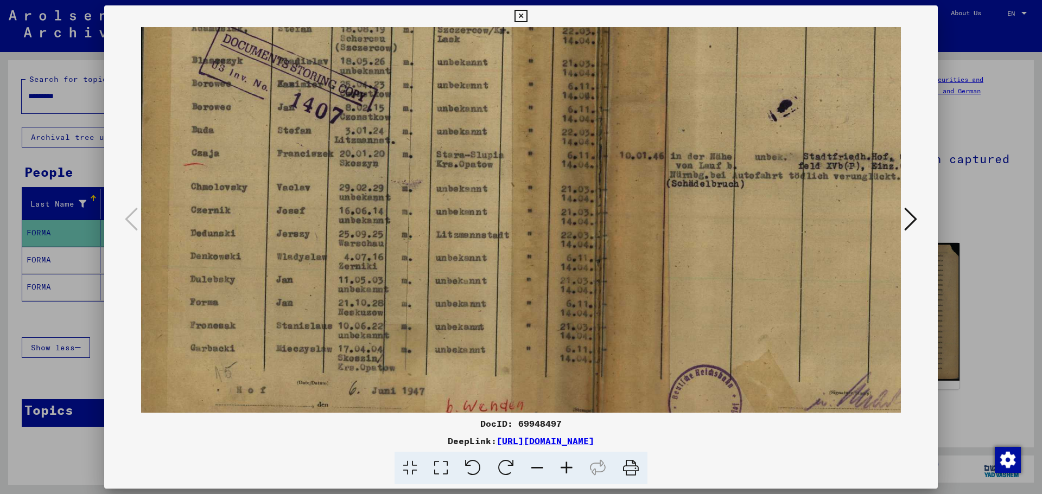
scroll to position [230, 8]
drag, startPoint x: 559, startPoint y: 183, endPoint x: 552, endPoint y: 181, distance: 6.7
click at [552, 181] on img at bounding box center [592, 125] width 918 height 657
click at [918, 216] on button at bounding box center [911, 220] width 20 height 31
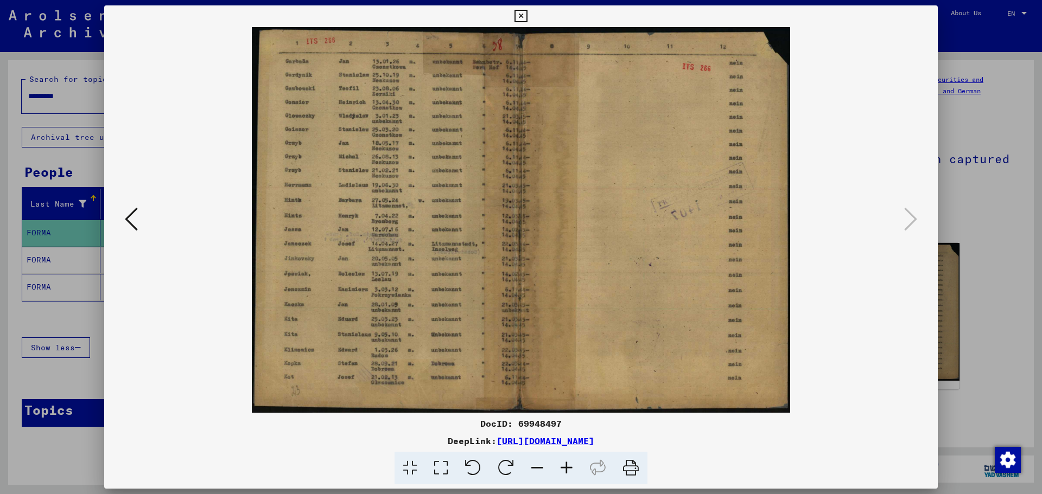
click at [132, 222] on icon at bounding box center [131, 219] width 13 height 26
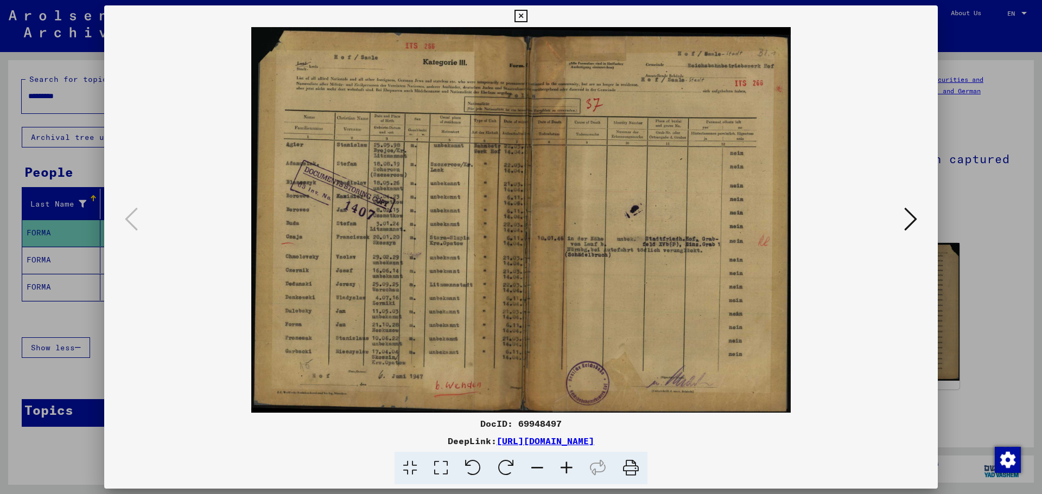
click at [514, 15] on icon at bounding box center [520, 16] width 12 height 13
